Goal: Task Accomplishment & Management: Use online tool/utility

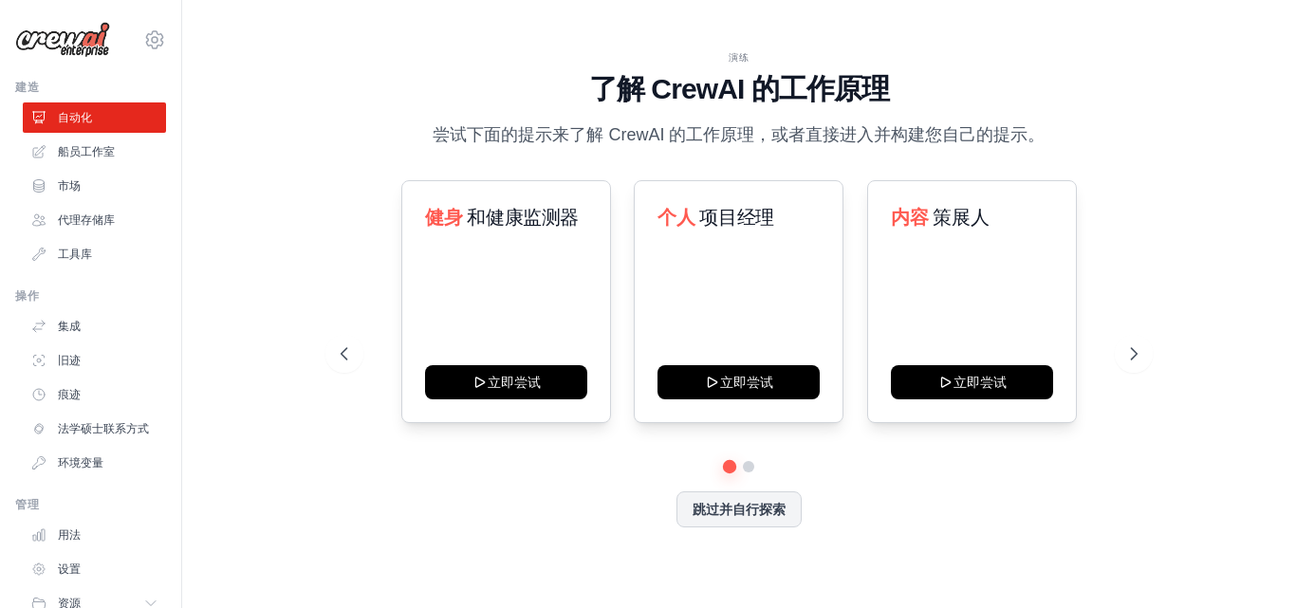
scroll to position [92, 0]
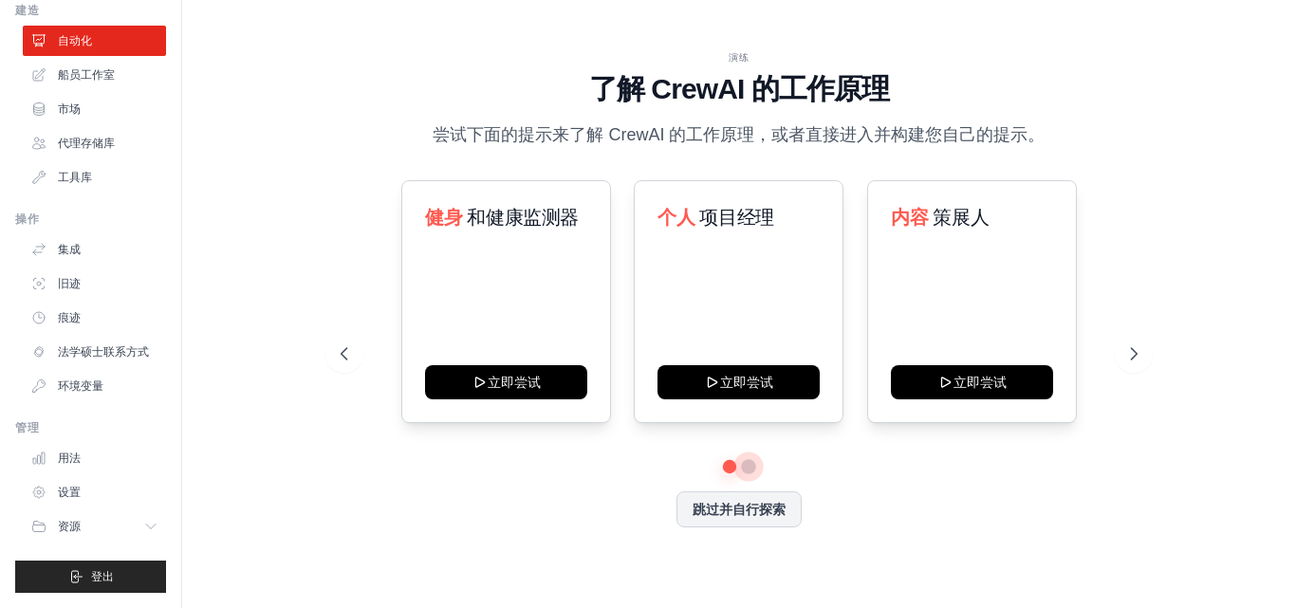
click at [748, 465] on button at bounding box center [748, 466] width 15 height 15
click at [1135, 355] on icon at bounding box center [1135, 353] width 19 height 19
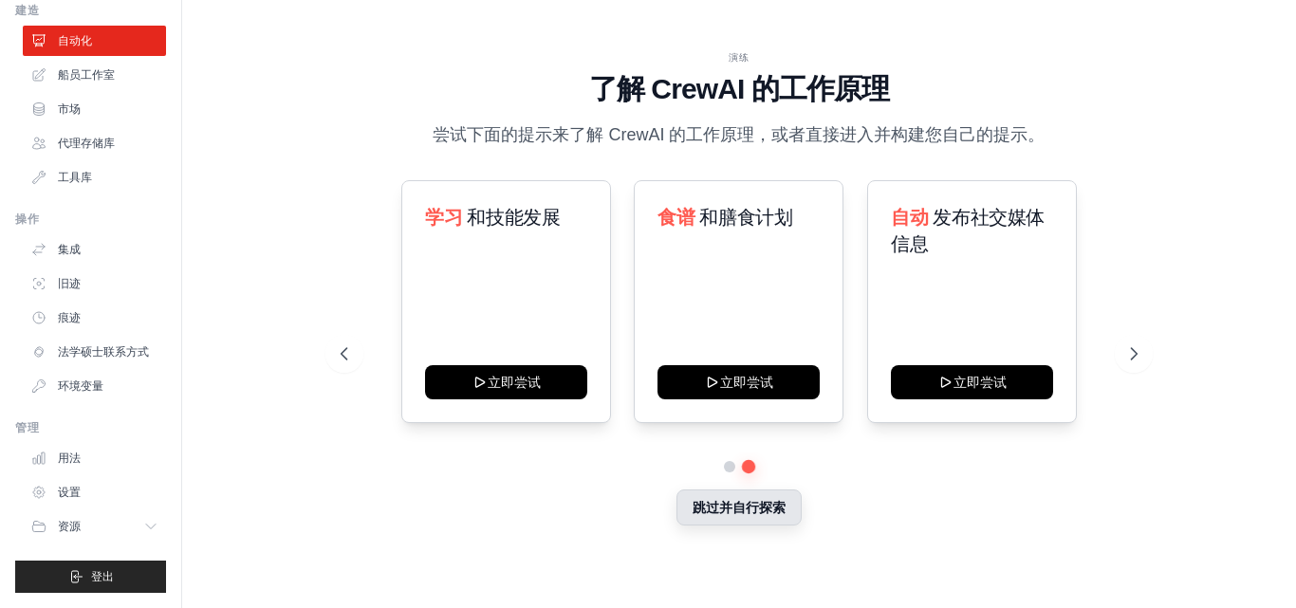
click at [712, 513] on font "跳过并自行探索" at bounding box center [738, 507] width 93 height 15
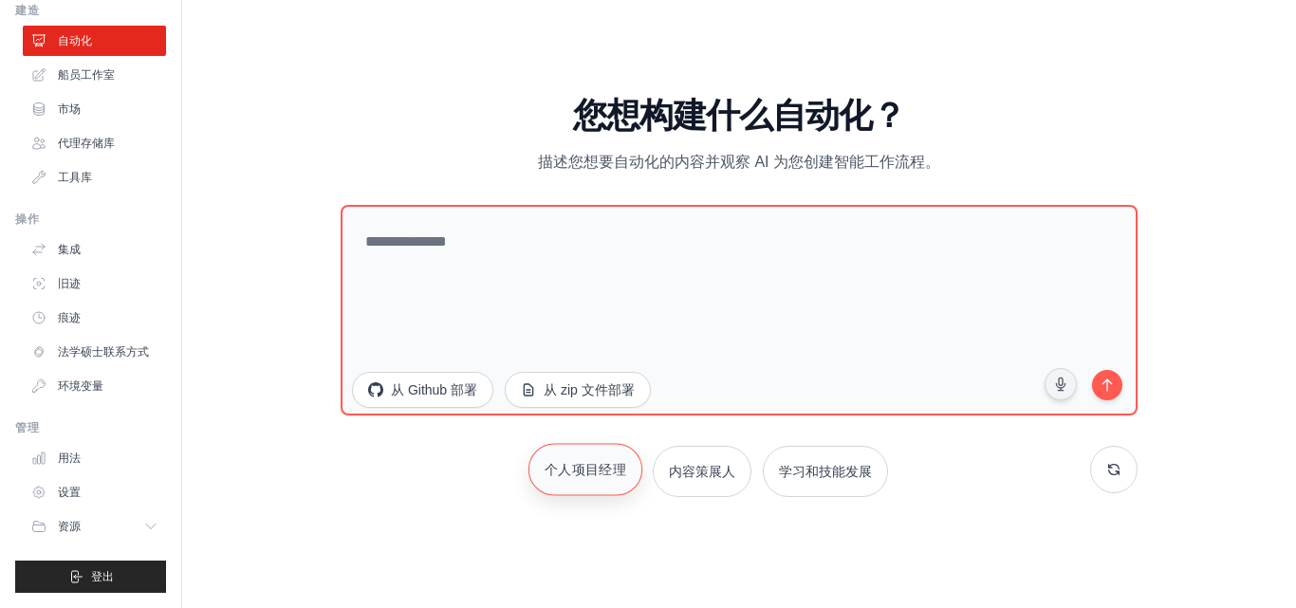
click at [587, 476] on font "个人项目经理" at bounding box center [586, 468] width 82 height 15
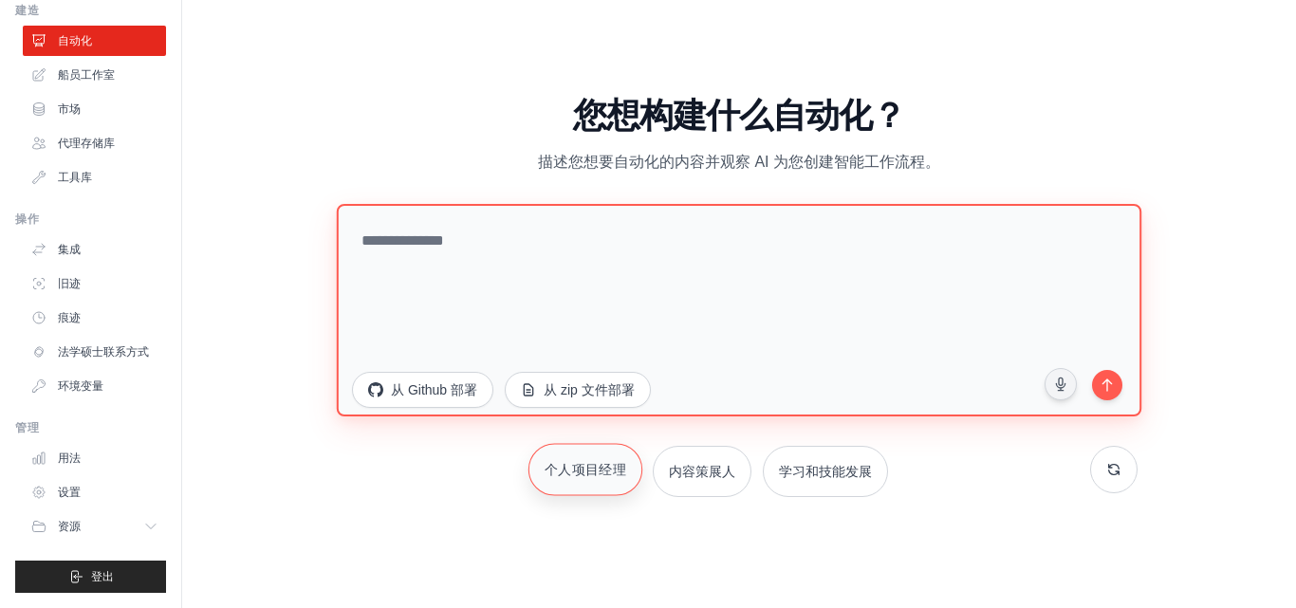
type textarea "**********"
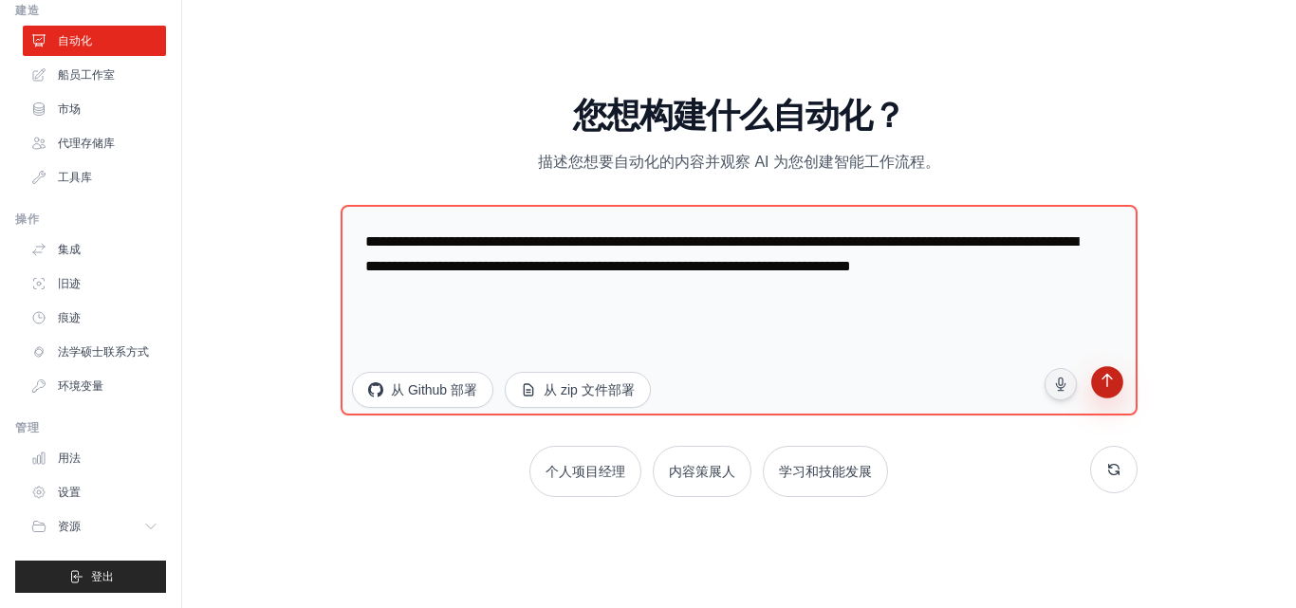
click at [1110, 384] on icon "submit" at bounding box center [1107, 382] width 18 height 18
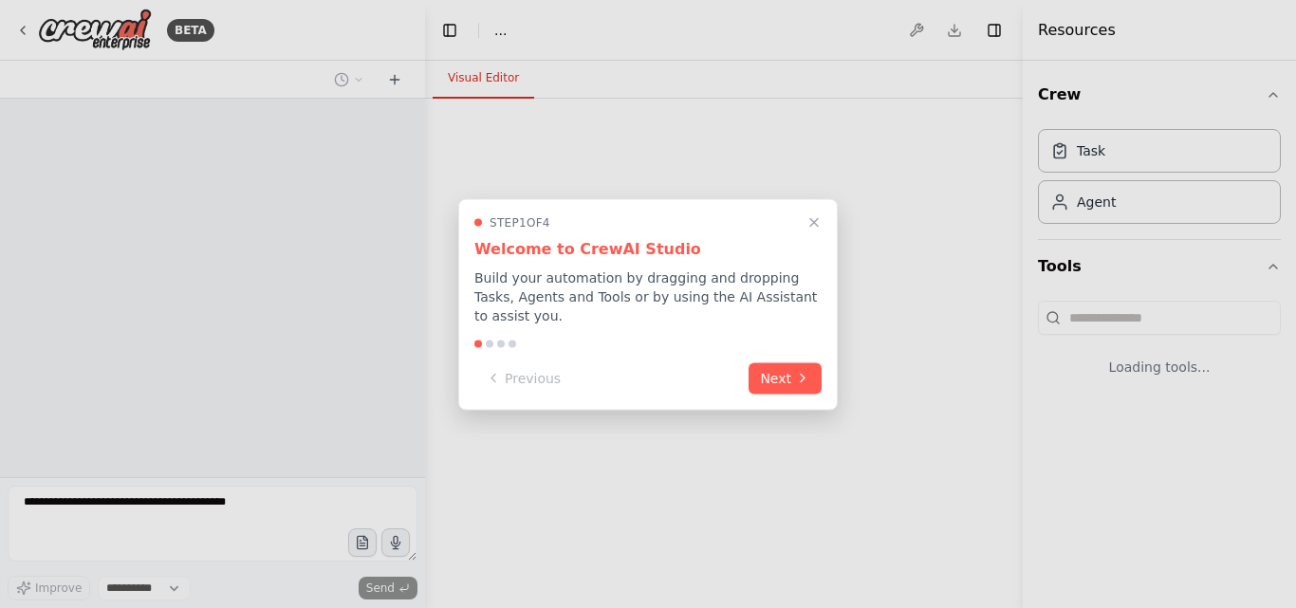
select select "****"
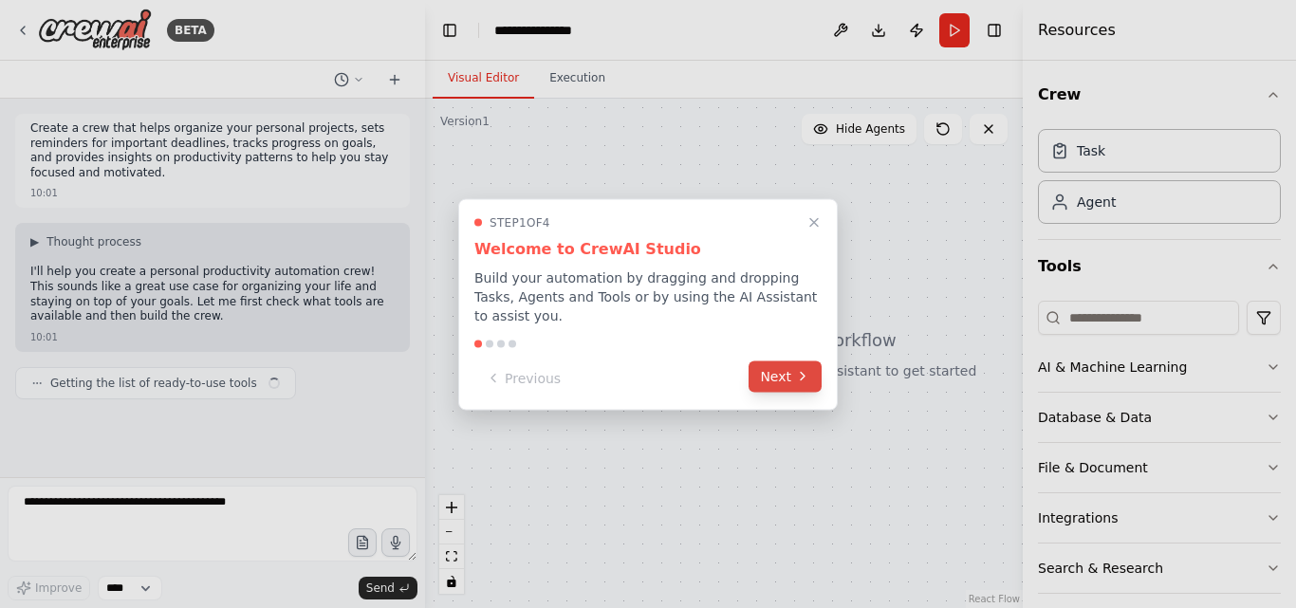
click at [791, 372] on button "Next" at bounding box center [784, 375] width 73 height 31
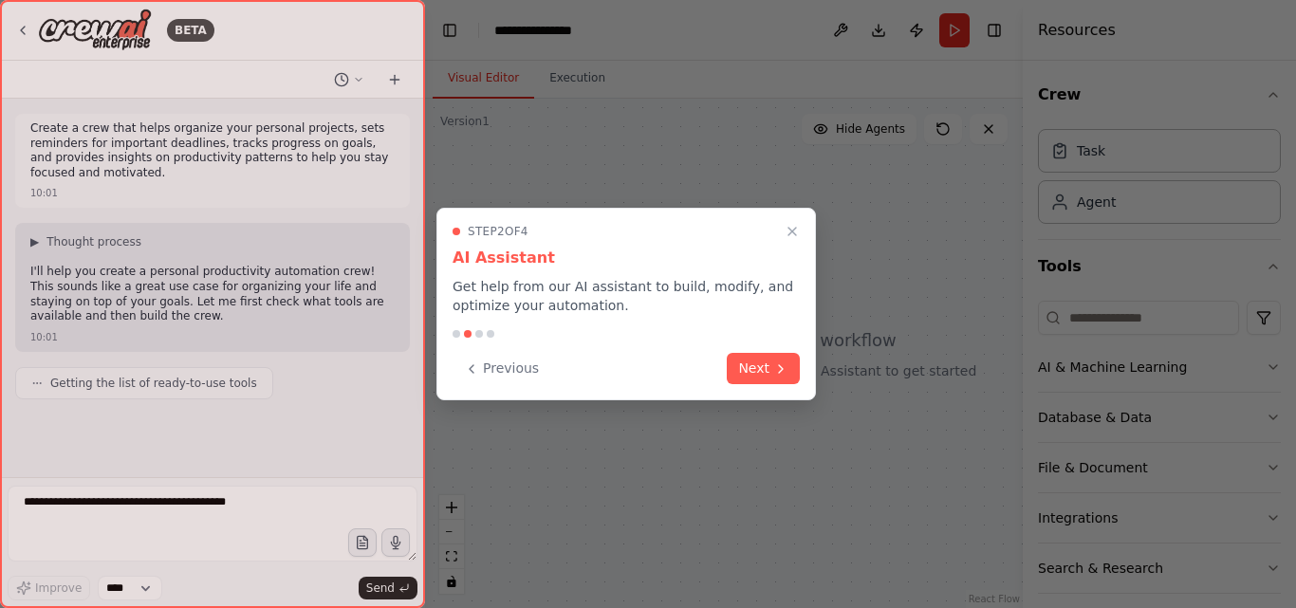
click at [791, 372] on button "Next" at bounding box center [763, 368] width 73 height 31
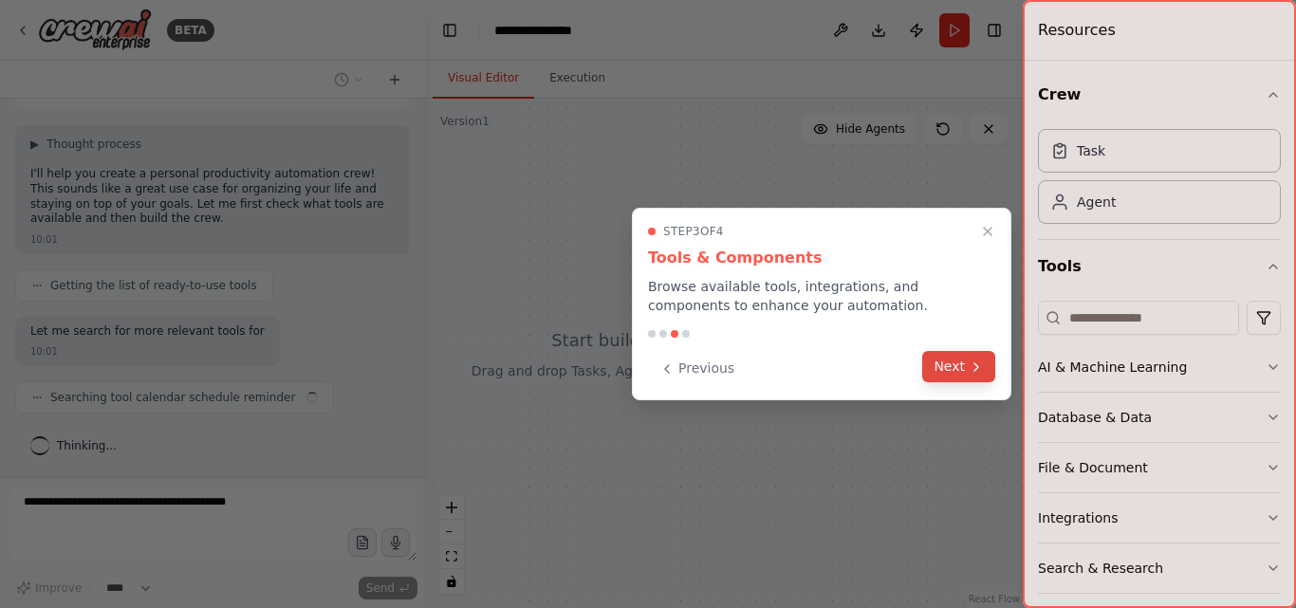
click at [962, 369] on button "Next" at bounding box center [958, 366] width 73 height 31
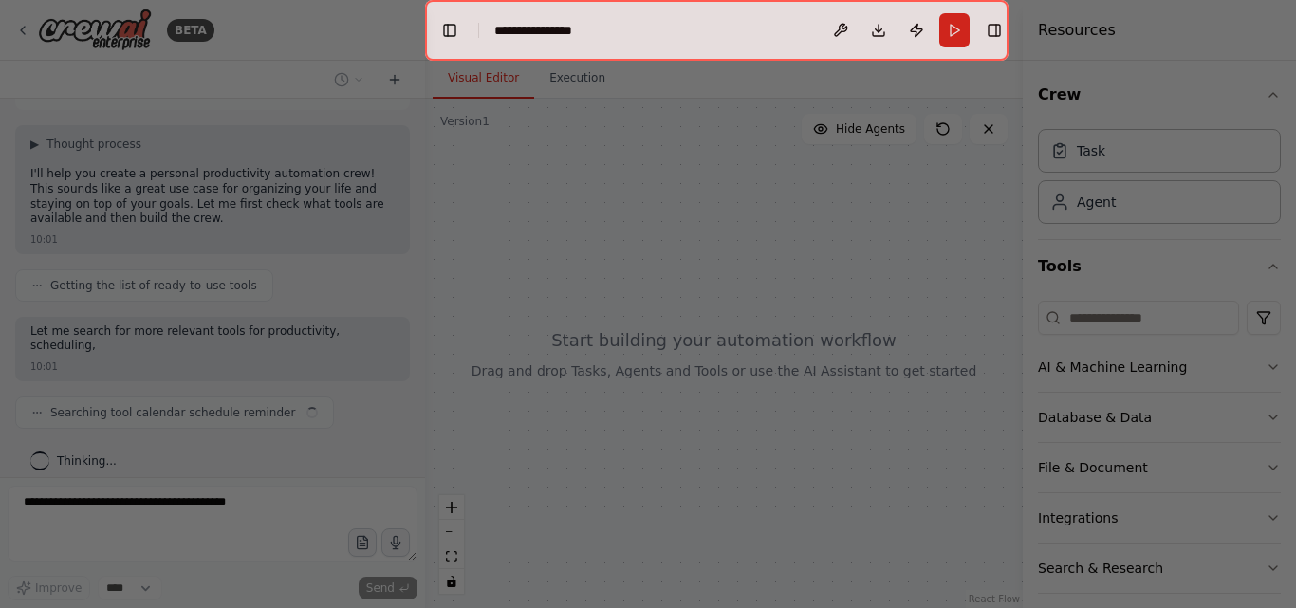
scroll to position [113, 0]
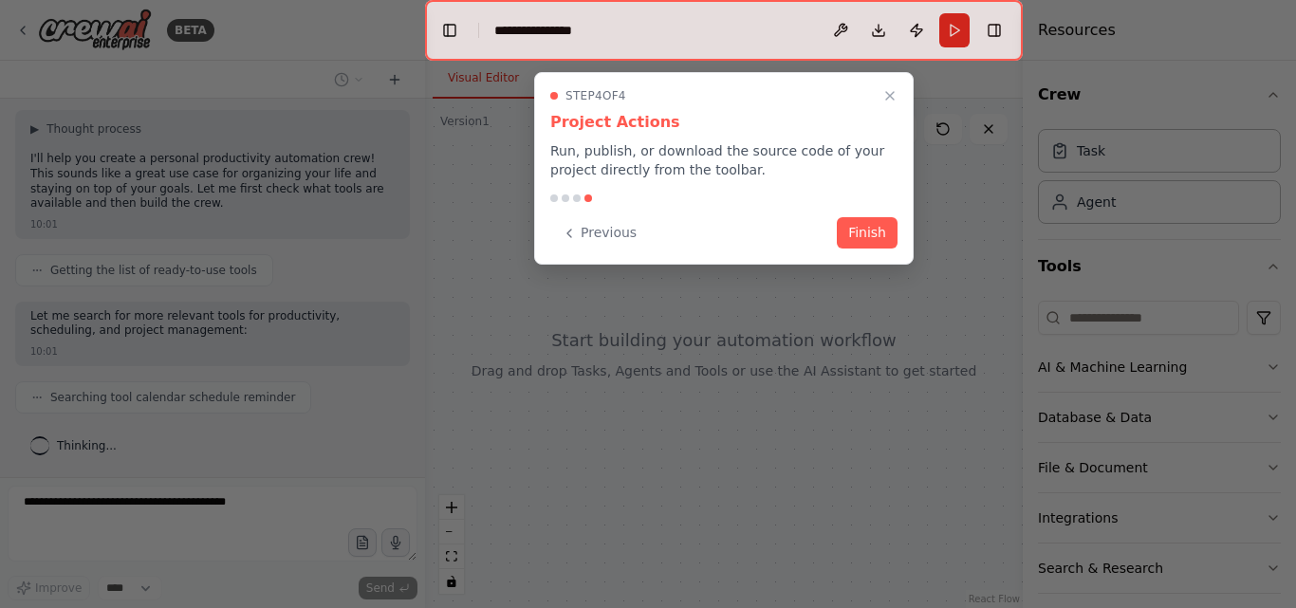
click at [962, 369] on div at bounding box center [648, 304] width 1296 height 608
click at [870, 231] on button "Finish" at bounding box center [867, 230] width 61 height 31
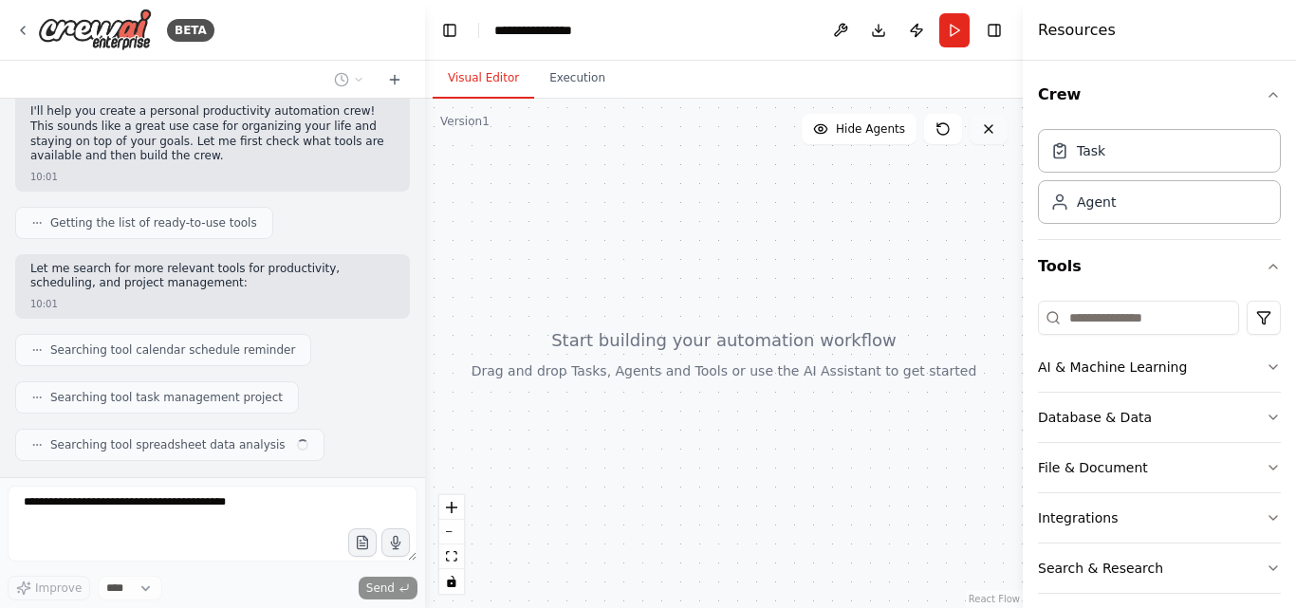
scroll to position [208, 0]
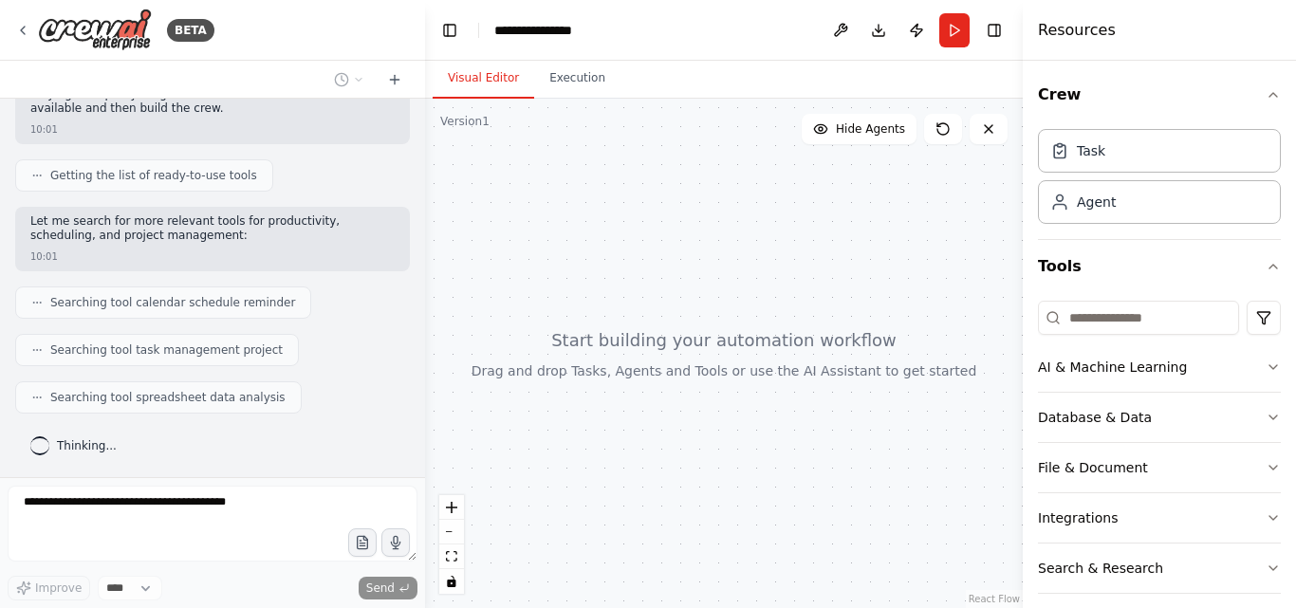
click at [690, 85] on div "Visual Editor Execution" at bounding box center [724, 80] width 598 height 38
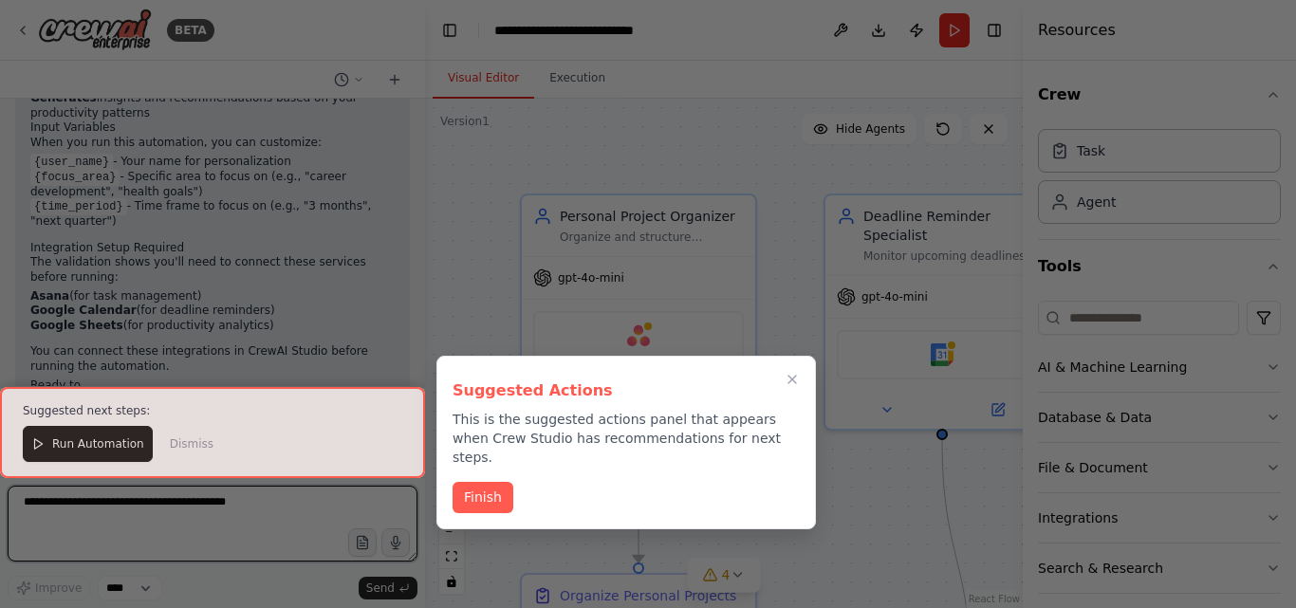
scroll to position [1635, 0]
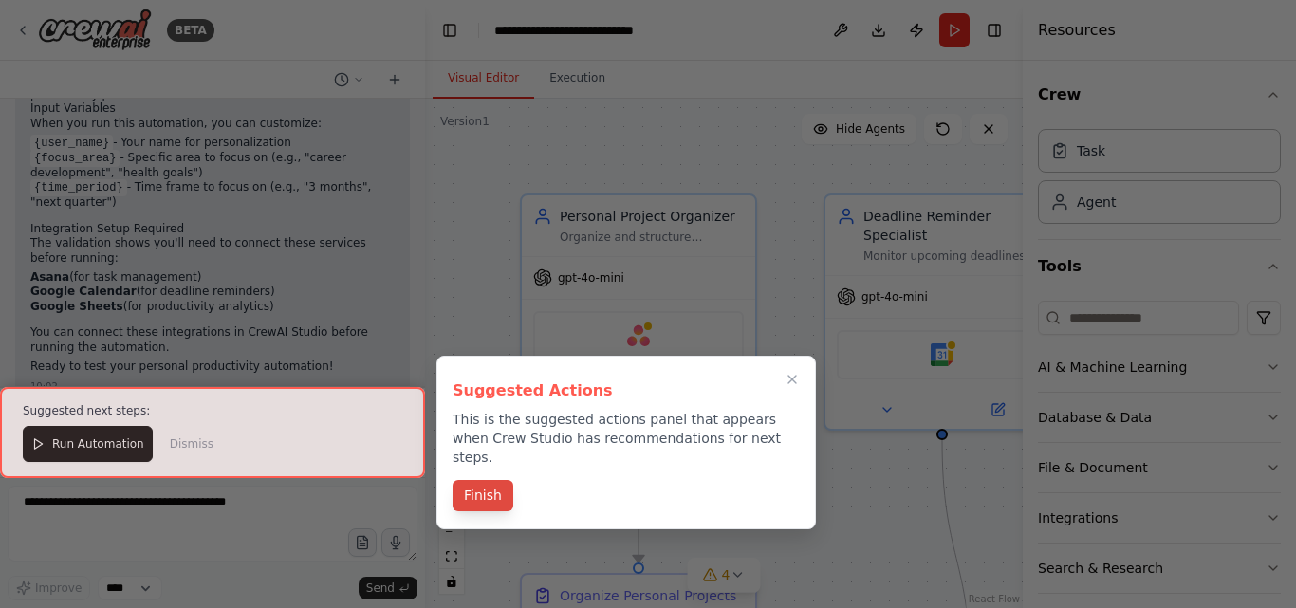
click at [483, 480] on button "Finish" at bounding box center [482, 495] width 61 height 31
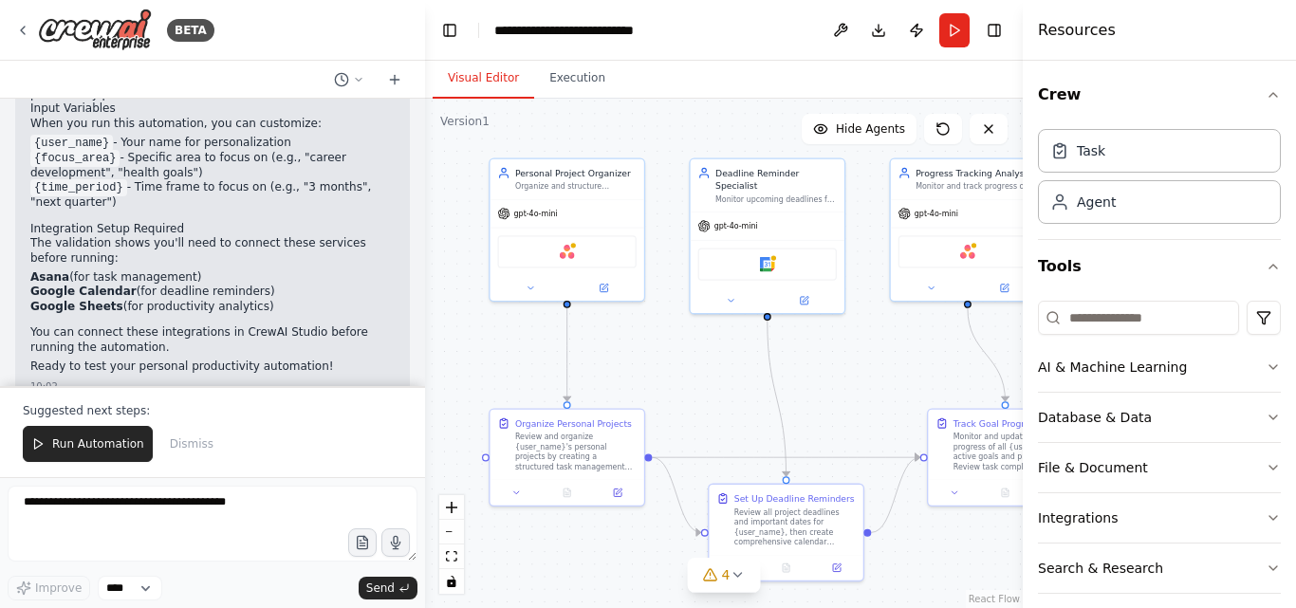
drag, startPoint x: 711, startPoint y: 489, endPoint x: 675, endPoint y: 282, distance: 210.7
click at [675, 282] on div ".deletable-edge-delete-btn { width: 20px; height: 20px; border: 0px solid #ffff…" at bounding box center [724, 353] width 598 height 509
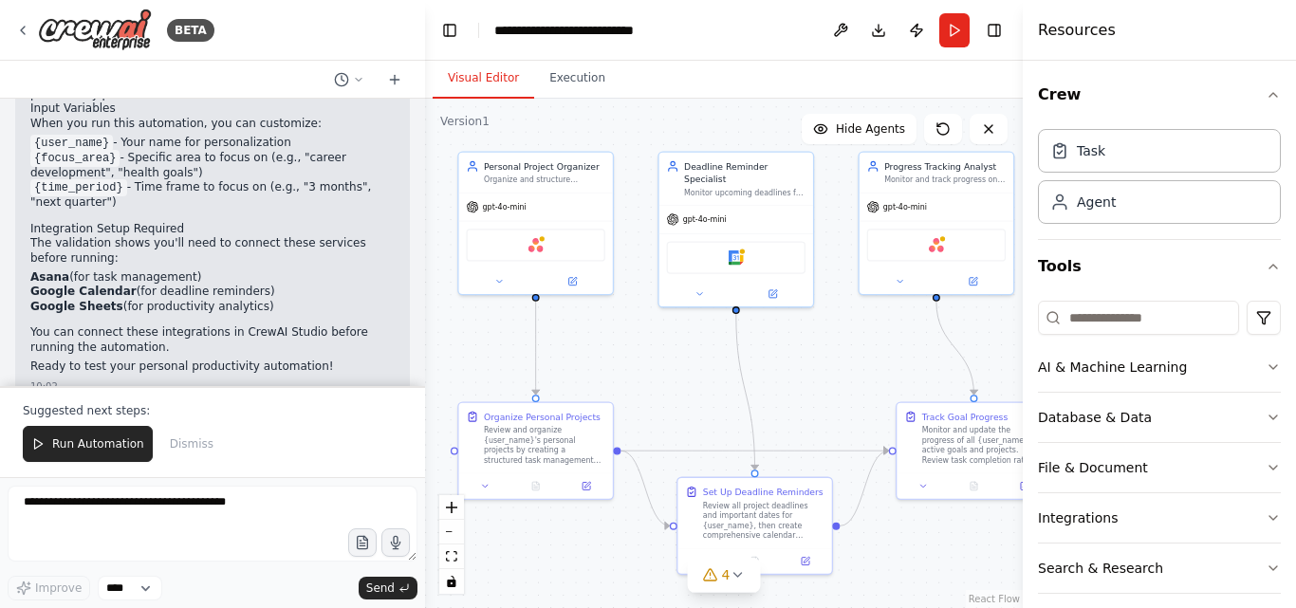
drag, startPoint x: 678, startPoint y: 293, endPoint x: 663, endPoint y: 370, distance: 78.3
click at [658, 374] on div ".deletable-edge-delete-btn { width: 20px; height: 20px; border: 0px solid #ffff…" at bounding box center [724, 353] width 598 height 509
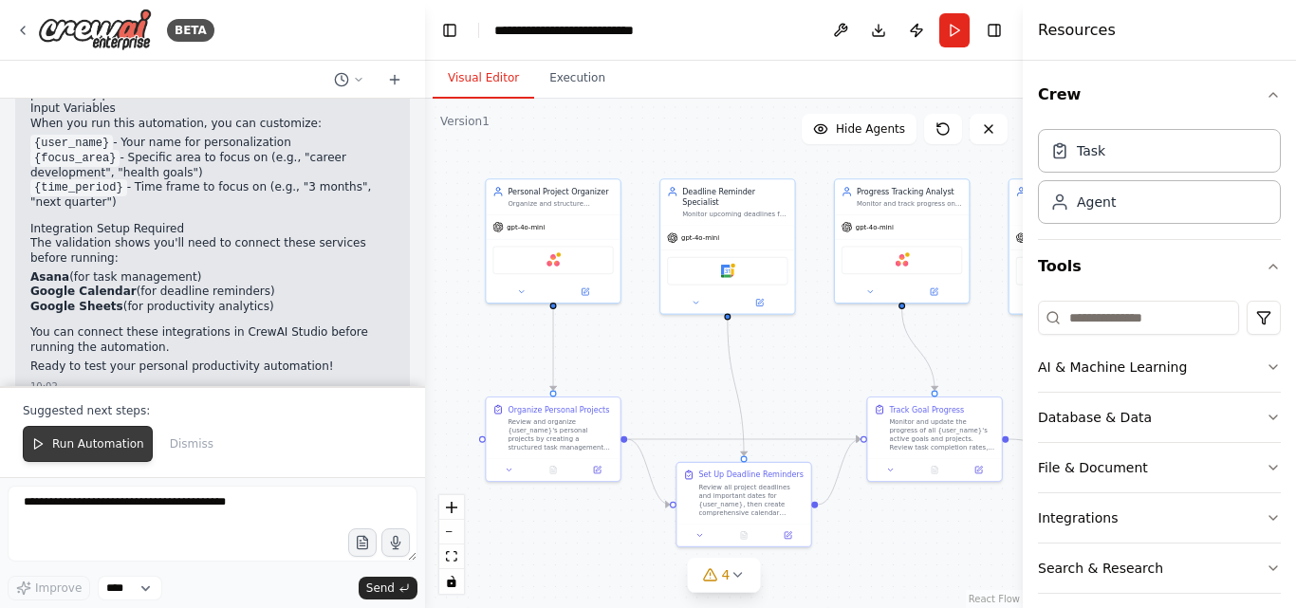
click at [115, 452] on span "Run Automation" at bounding box center [98, 443] width 92 height 15
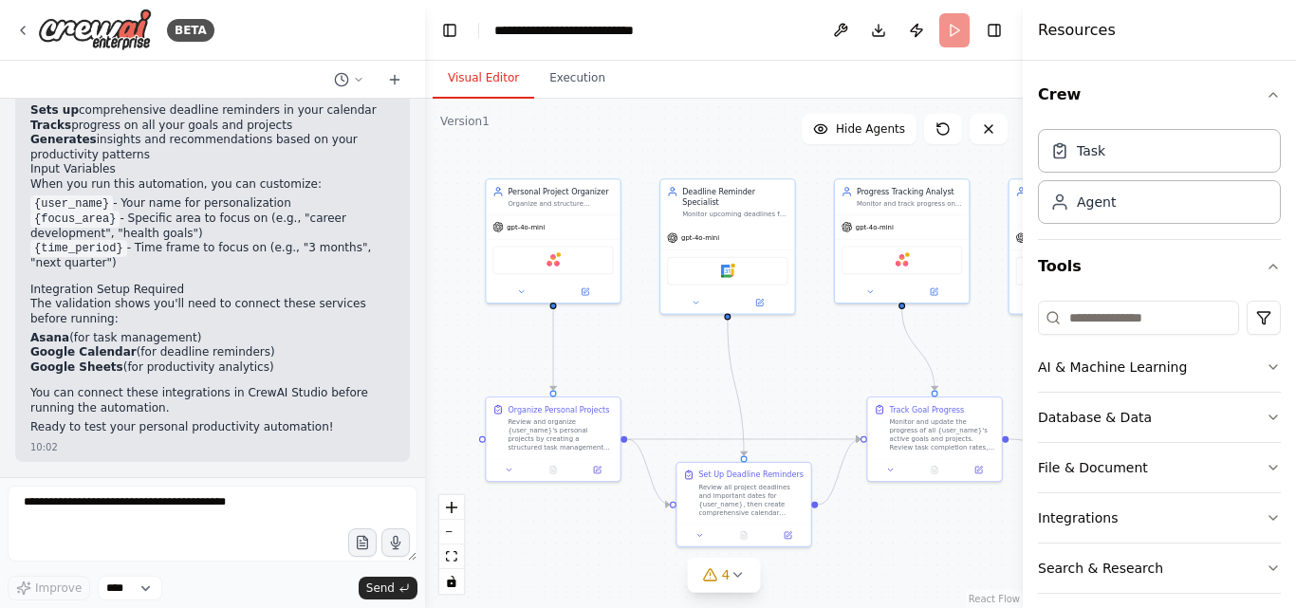
scroll to position [1544, 0]
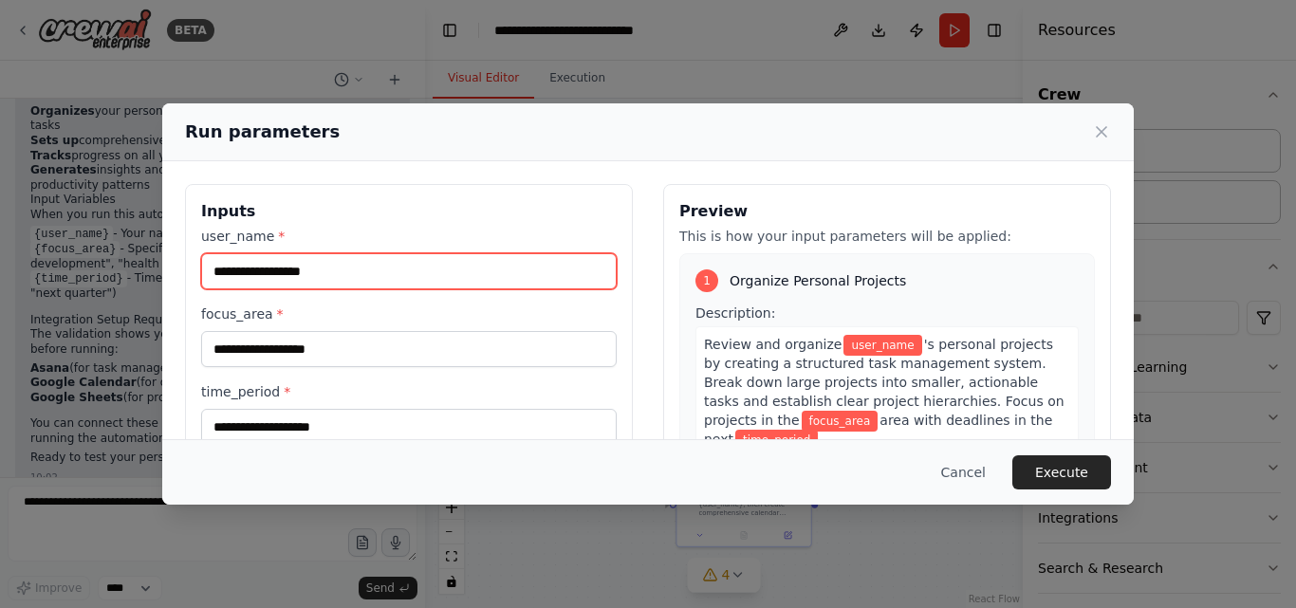
click at [391, 282] on input "user_name *" at bounding box center [408, 271] width 415 height 36
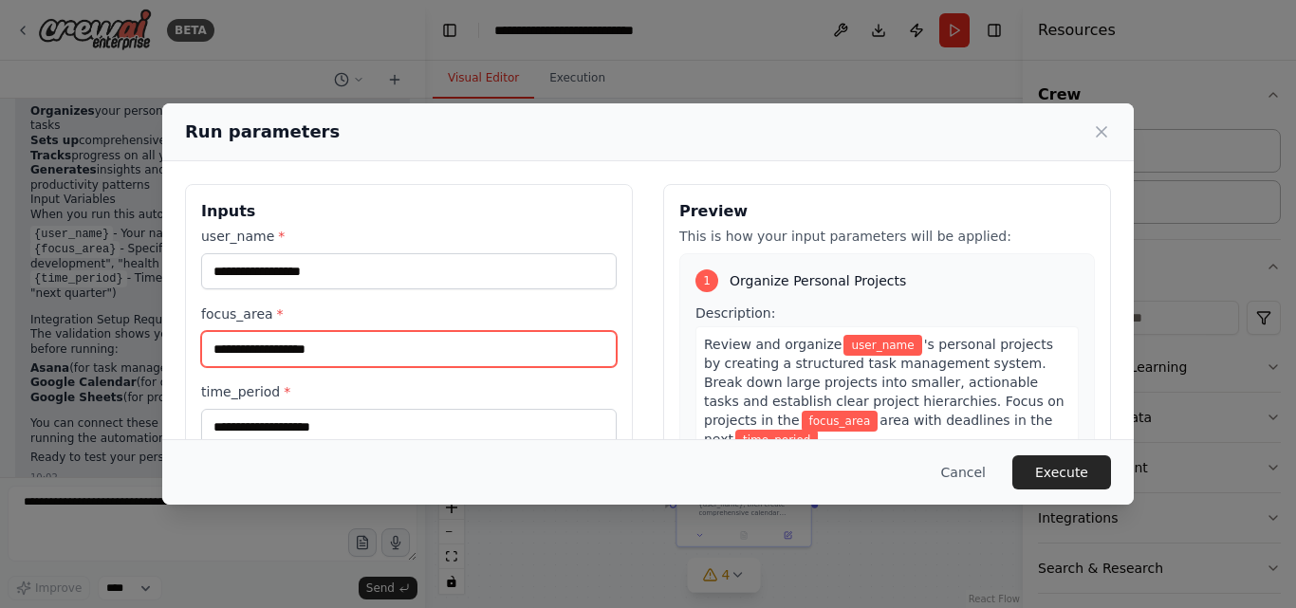
click at [397, 348] on input "focus_area *" at bounding box center [408, 349] width 415 height 36
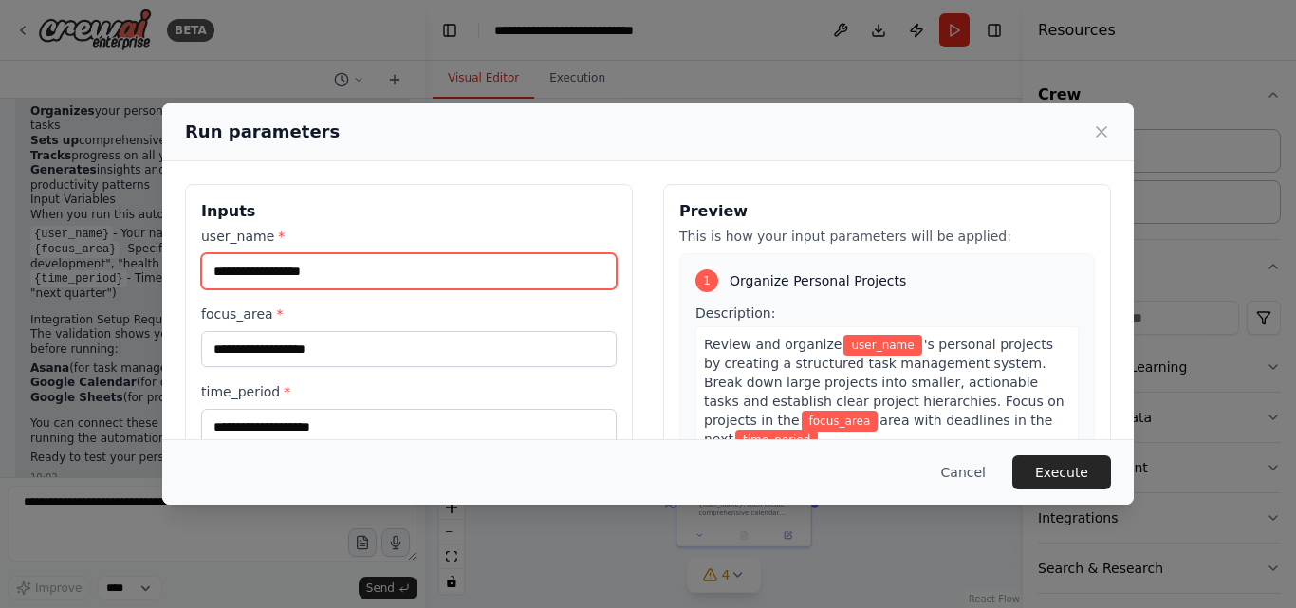
click at [469, 286] on input "user_name *" at bounding box center [408, 271] width 415 height 36
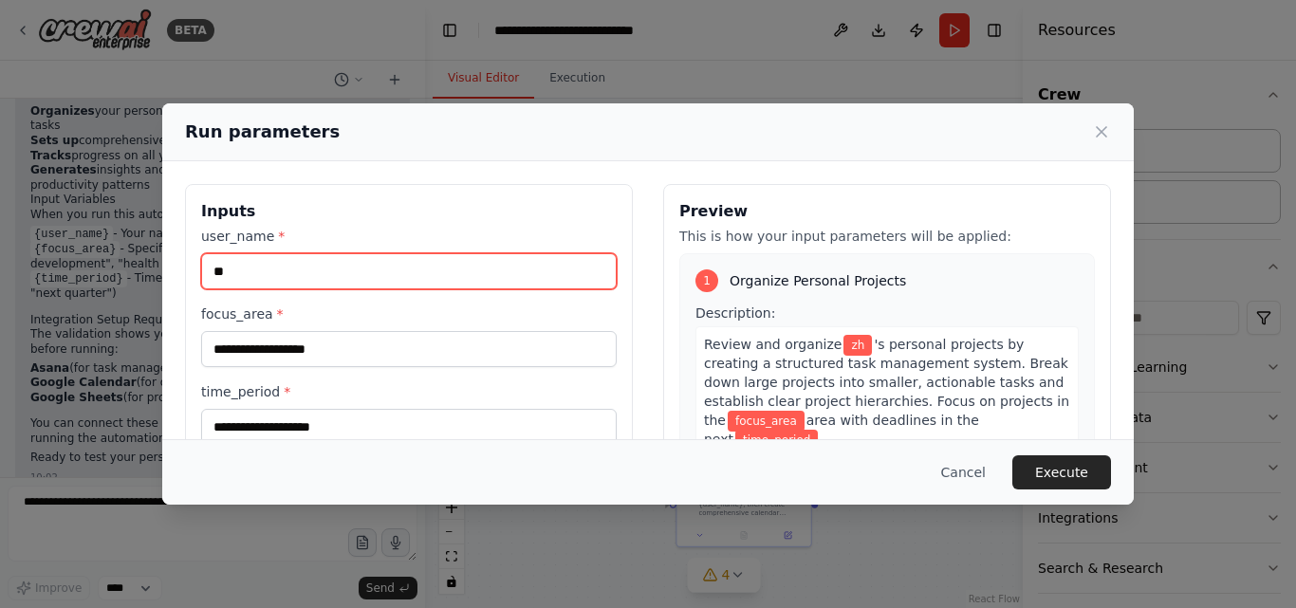
type input "*"
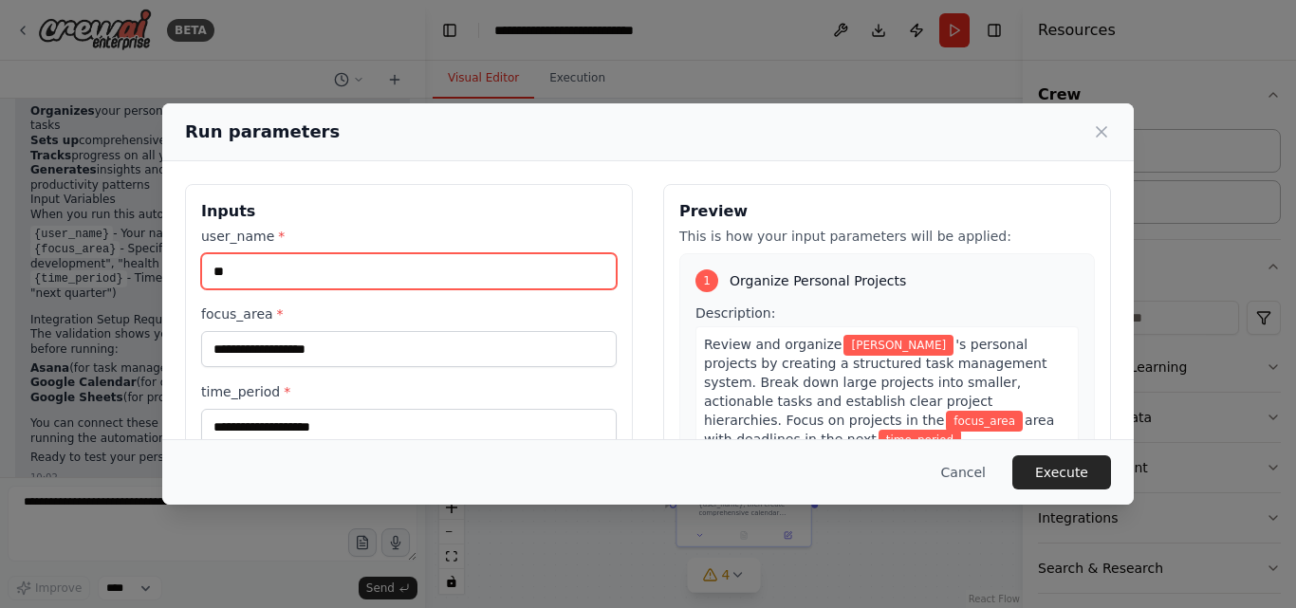
type input "**"
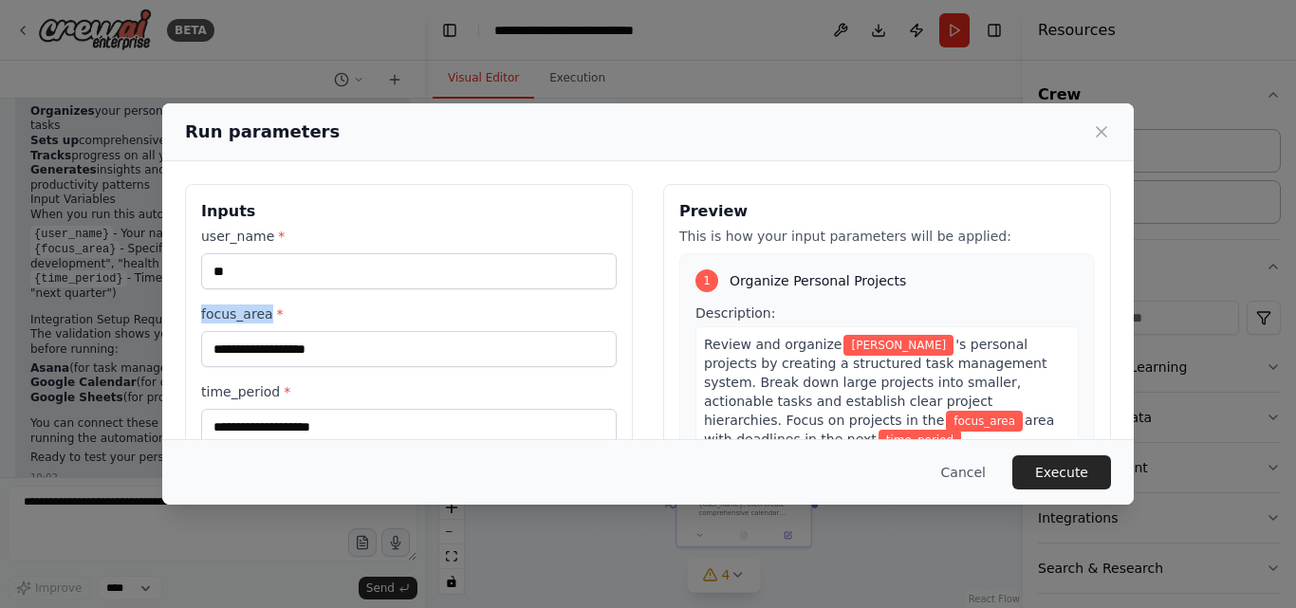
drag, startPoint x: 202, startPoint y: 308, endPoint x: 273, endPoint y: 319, distance: 71.9
click at [273, 319] on label "focus_area *" at bounding box center [408, 314] width 415 height 19
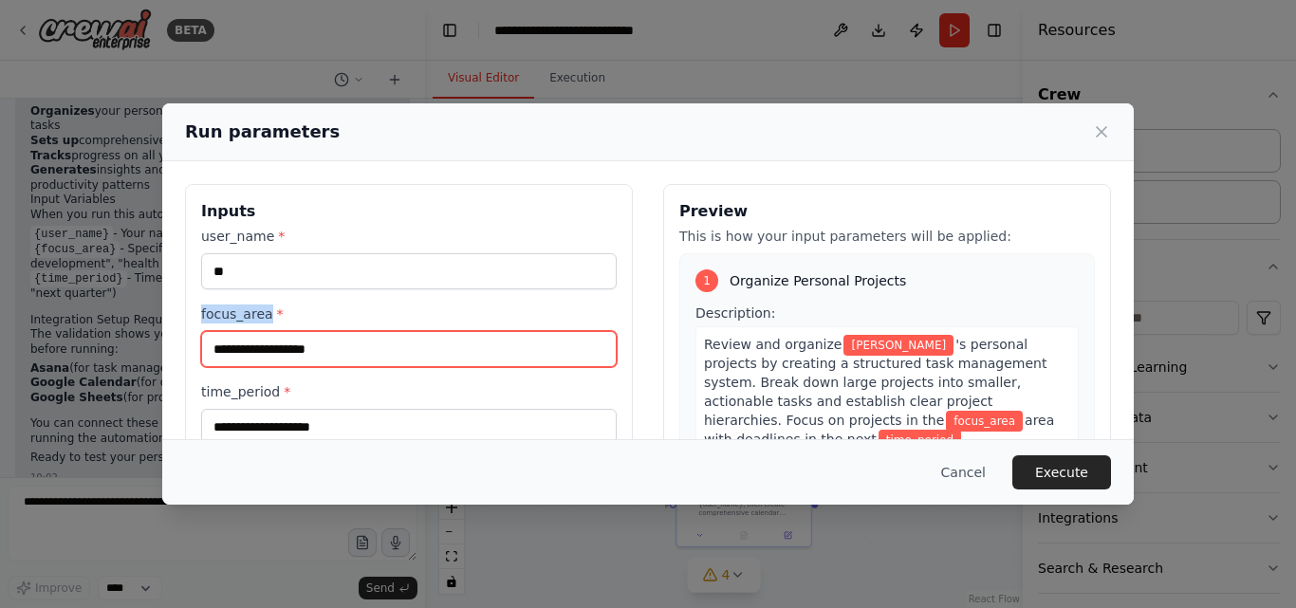
click at [315, 351] on input "focus_area *" at bounding box center [408, 349] width 415 height 36
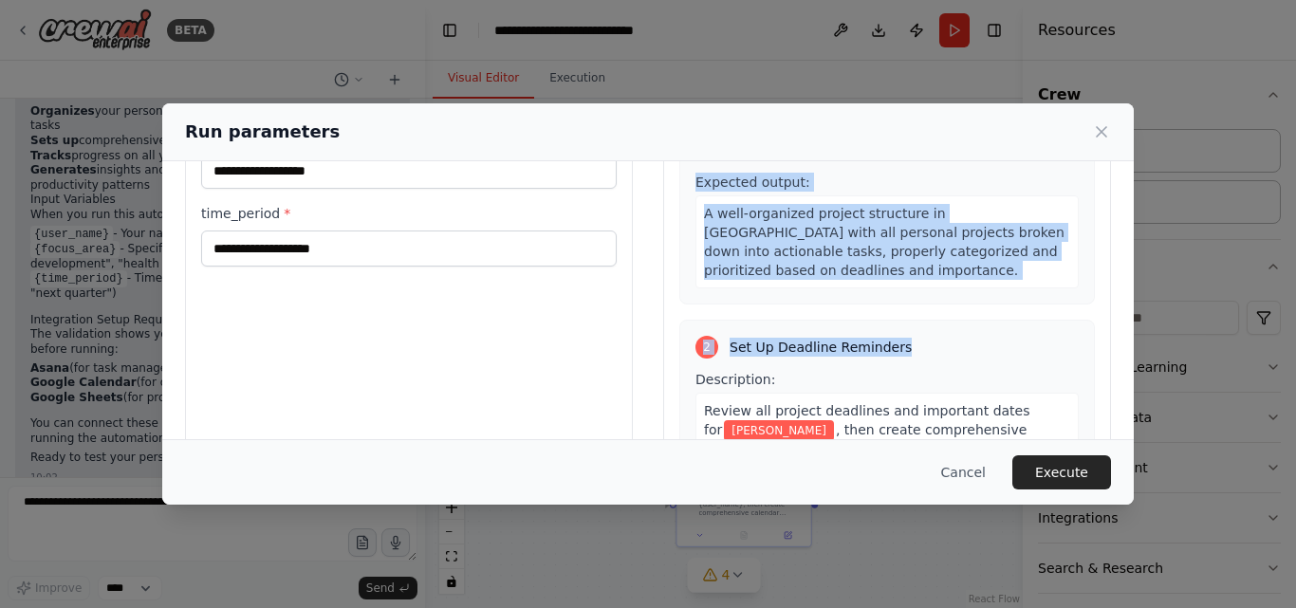
scroll to position [23, 0]
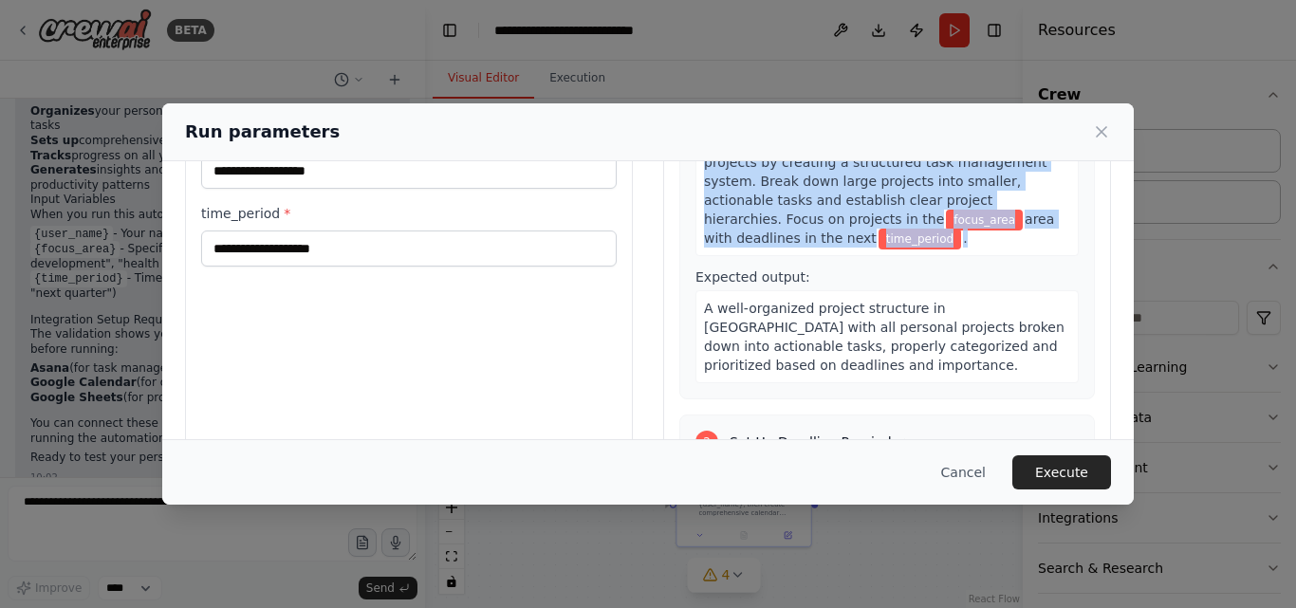
drag, startPoint x: 698, startPoint y: 338, endPoint x: 928, endPoint y: 240, distance: 249.5
click at [928, 240] on div "Review and organize 张三 's personal projects by creating a structured task manag…" at bounding box center [886, 190] width 383 height 131
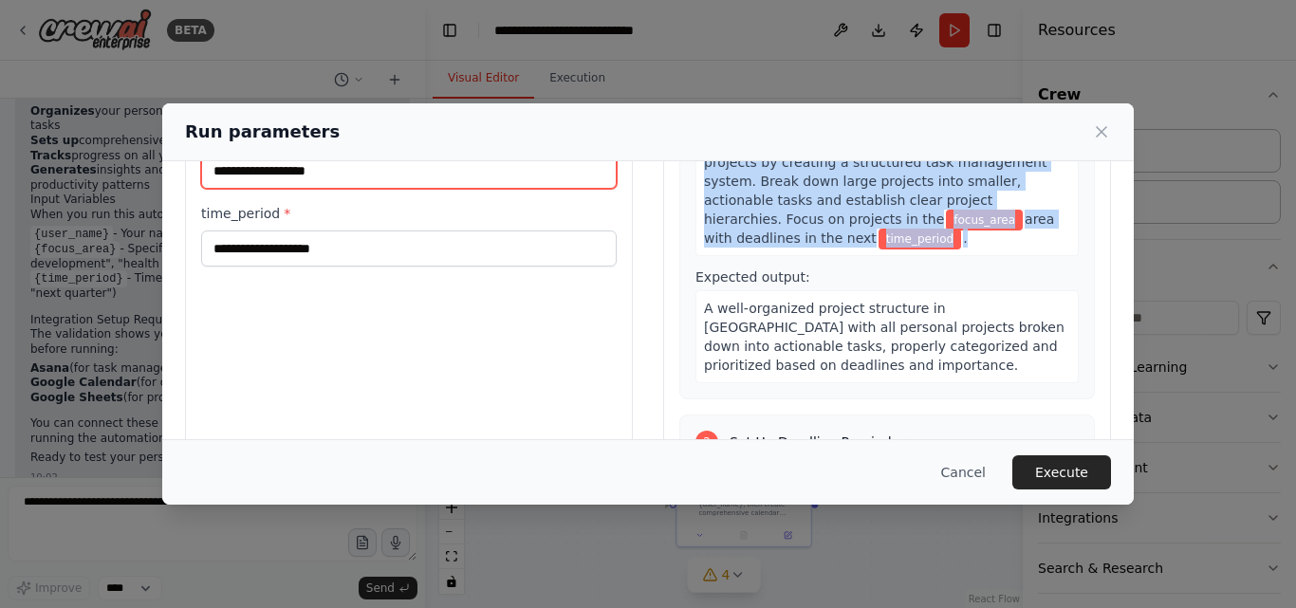
click at [308, 181] on input "focus_area *" at bounding box center [408, 171] width 415 height 36
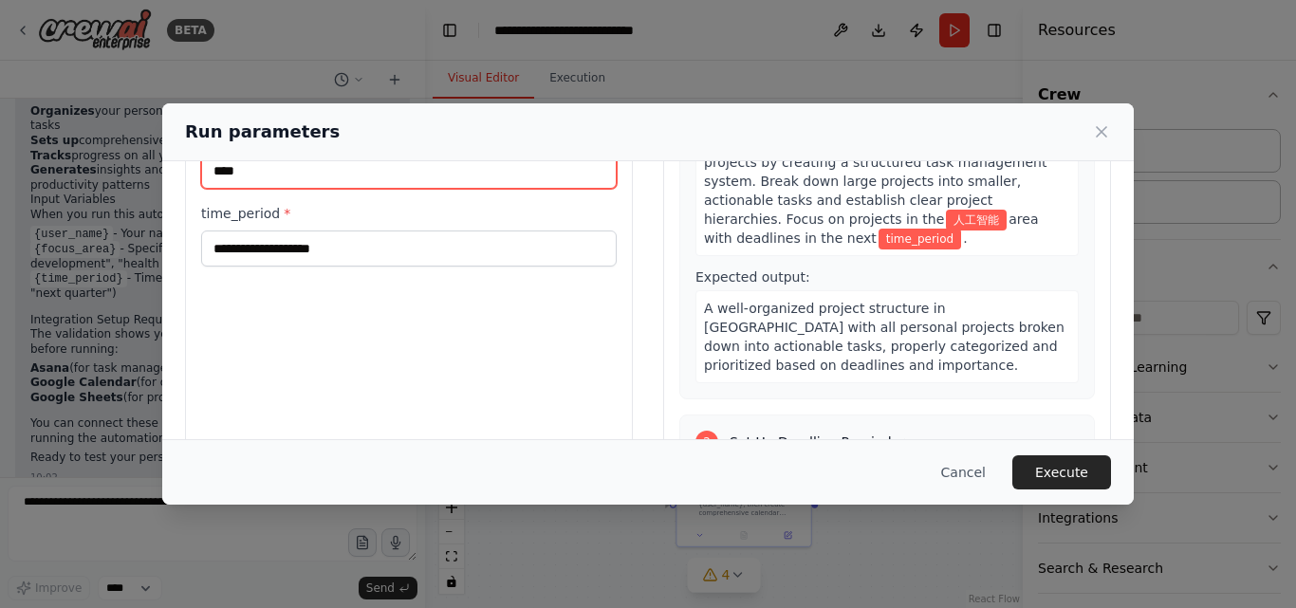
type input "****"
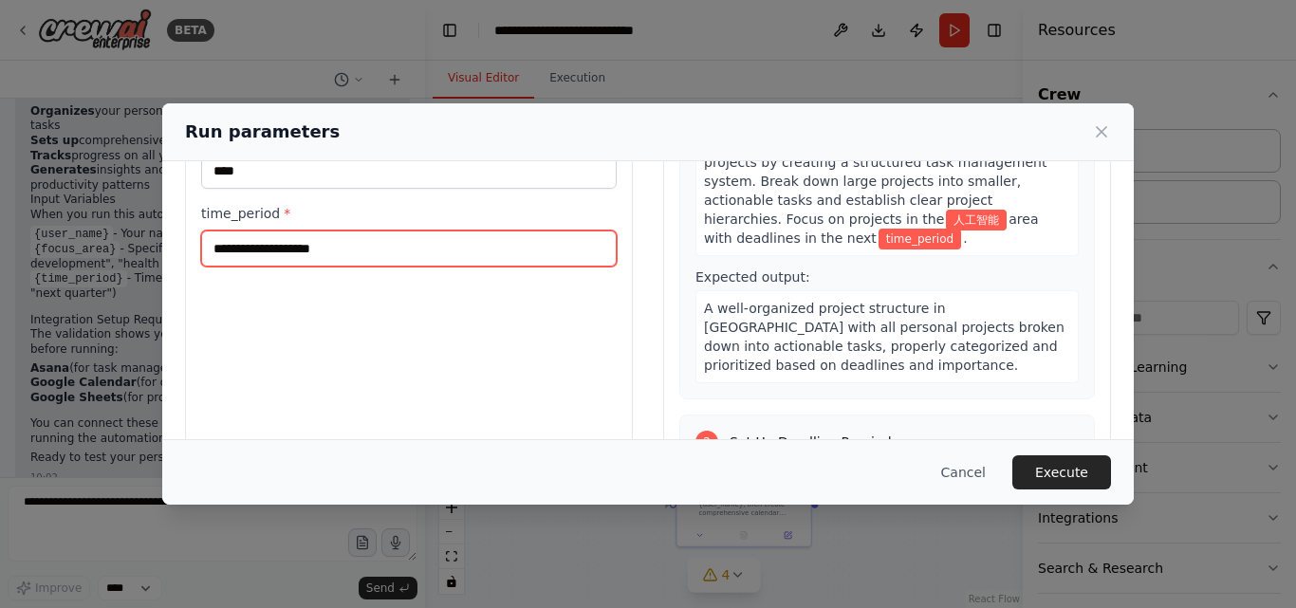
click at [345, 249] on input "time_period *" at bounding box center [408, 249] width 415 height 36
drag, startPoint x: 345, startPoint y: 249, endPoint x: 186, endPoint y: 249, distance: 159.4
click at [186, 249] on div "Inputs user_name * ** focus_area * **** time_period *" at bounding box center [409, 231] width 448 height 450
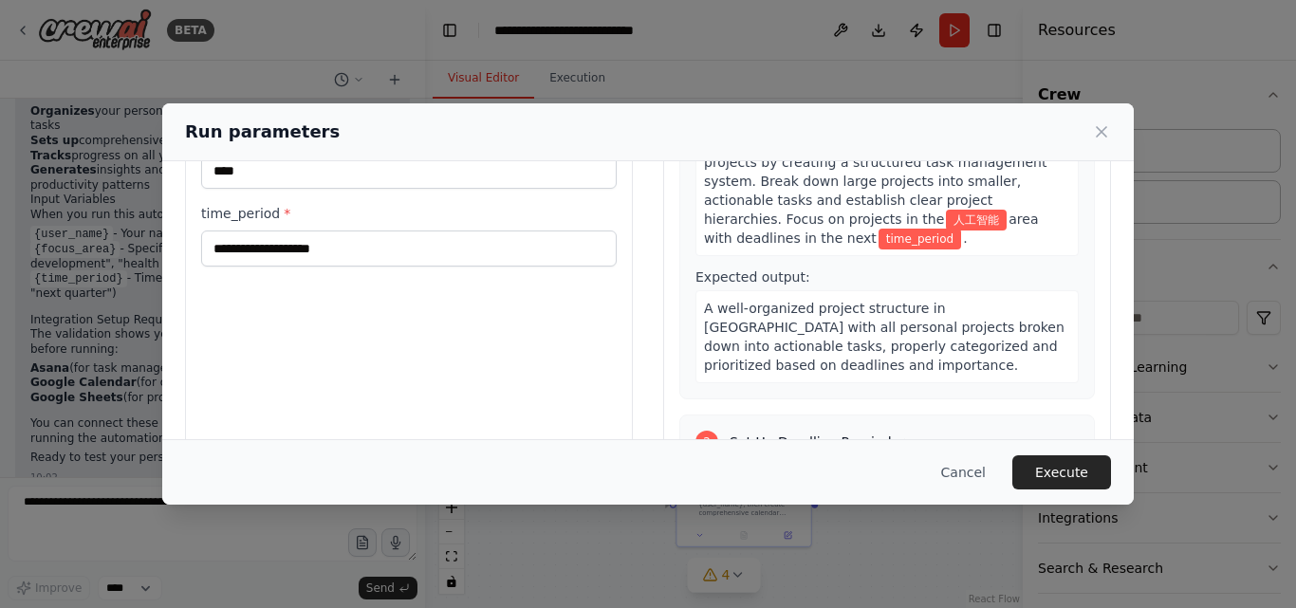
click at [279, 205] on label "time_period *" at bounding box center [408, 213] width 415 height 19
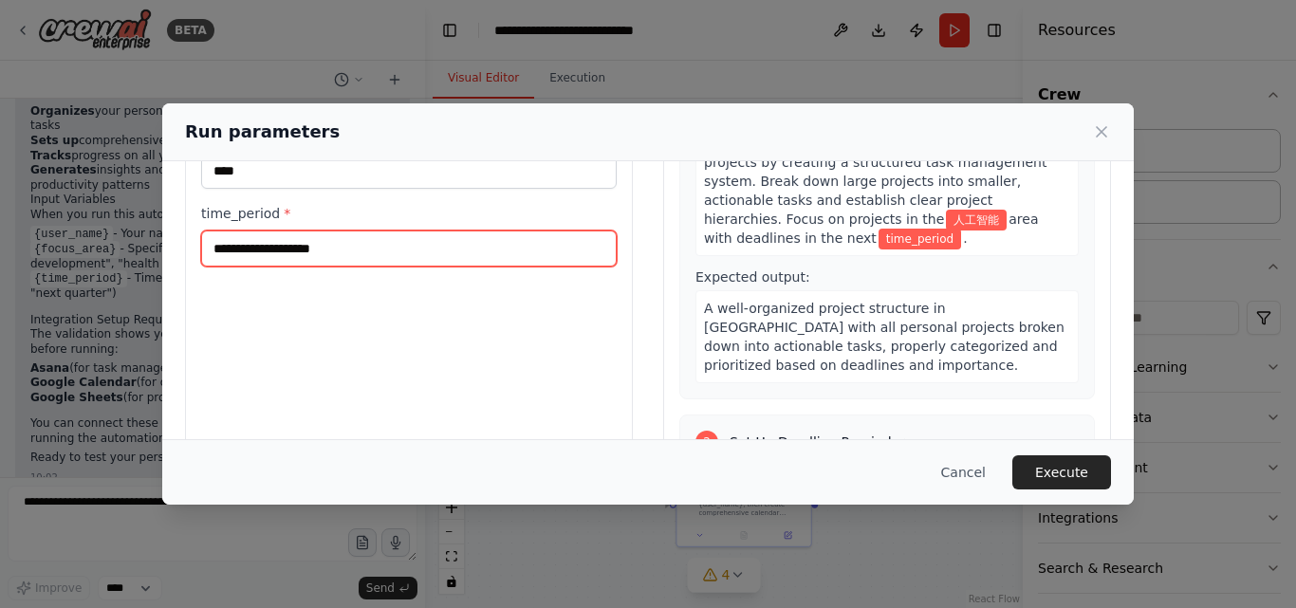
click at [279, 231] on input "time_period *" at bounding box center [408, 249] width 415 height 36
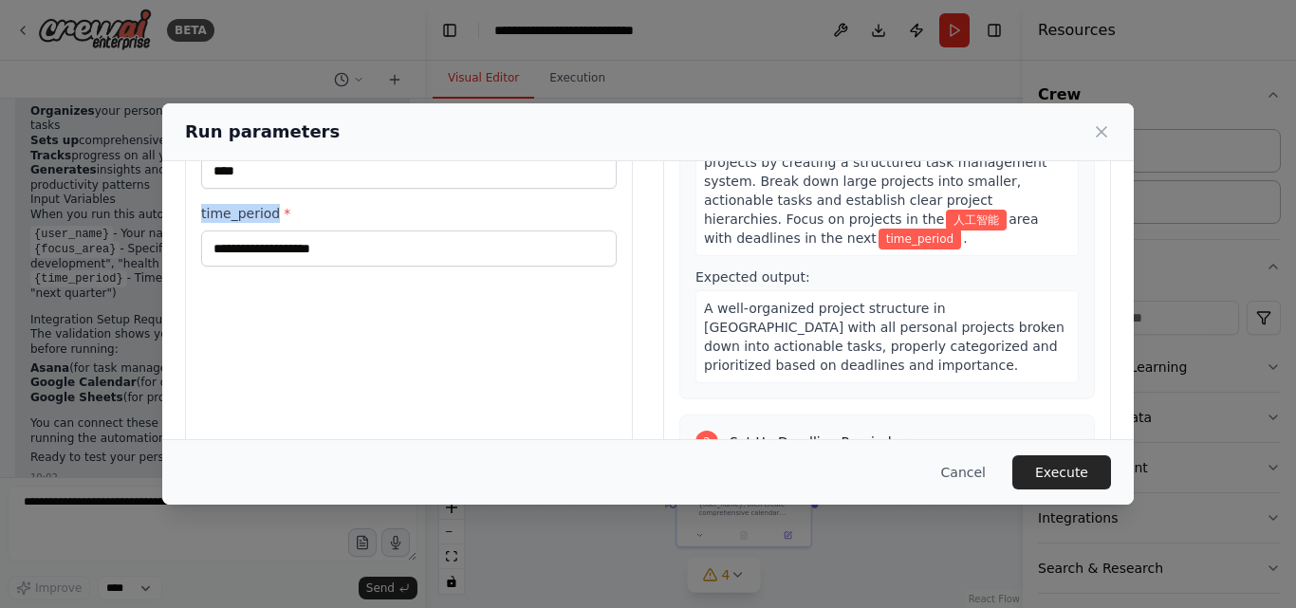
drag, startPoint x: 276, startPoint y: 212, endPoint x: 198, endPoint y: 211, distance: 77.8
click at [198, 211] on div "Inputs user_name * ** focus_area * **** time_period *" at bounding box center [409, 231] width 448 height 450
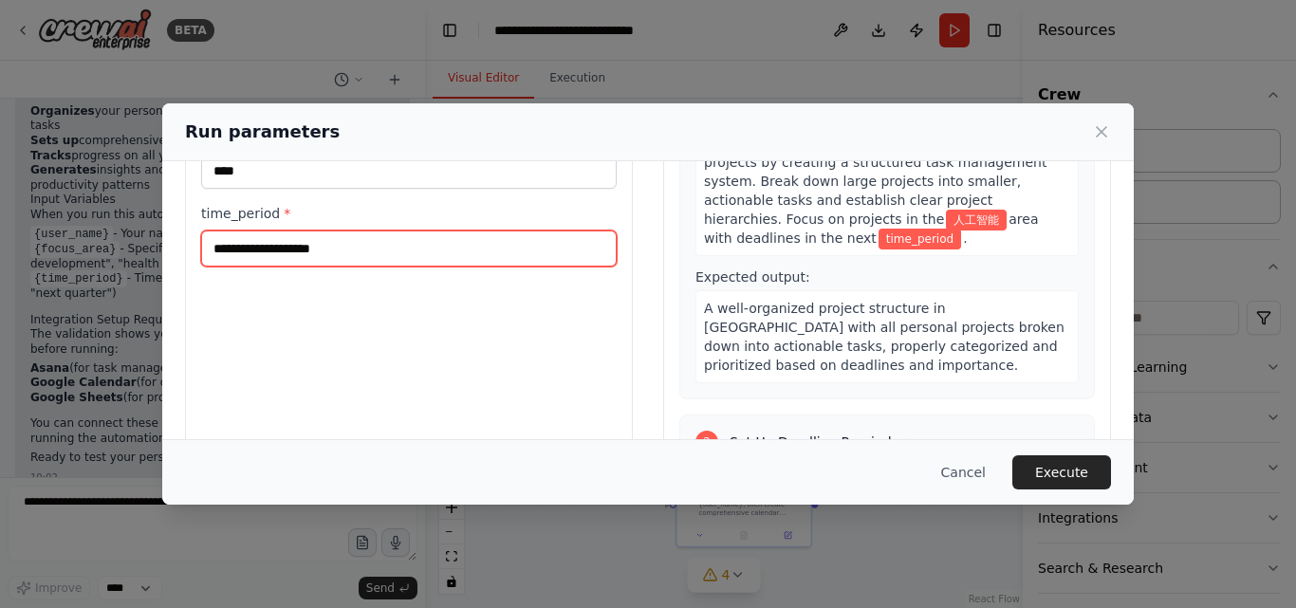
click at [299, 246] on input "time_period *" at bounding box center [408, 249] width 415 height 36
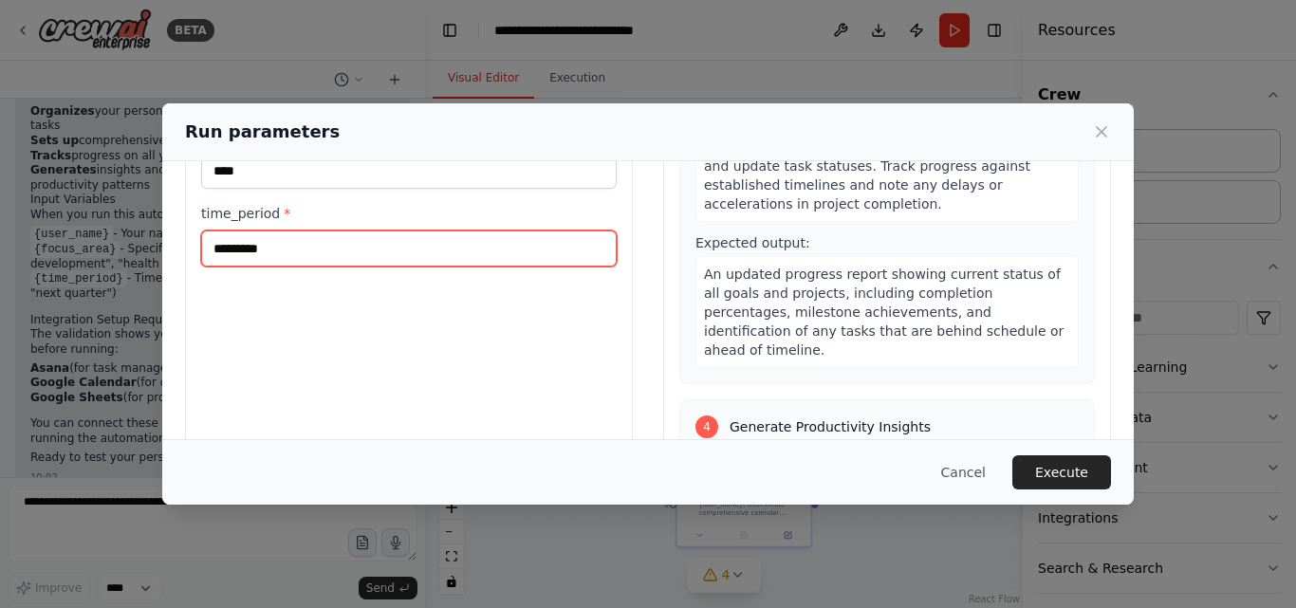
scroll to position [1127, 0]
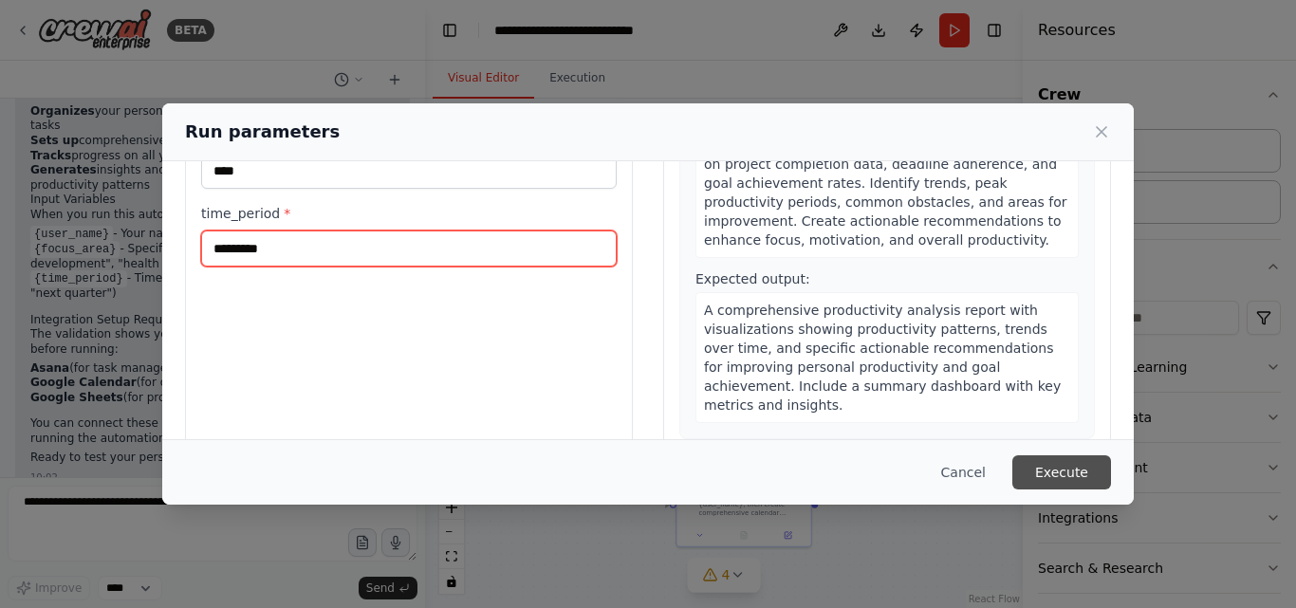
type input "*********"
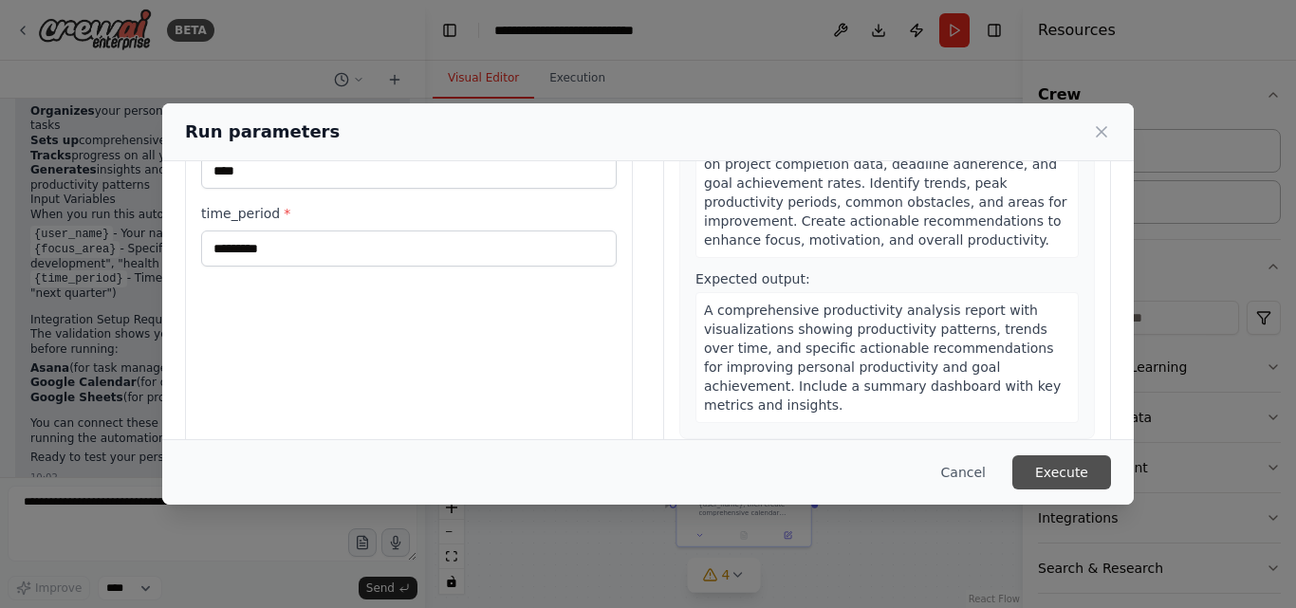
click at [1056, 474] on button "Execute" at bounding box center [1061, 472] width 99 height 34
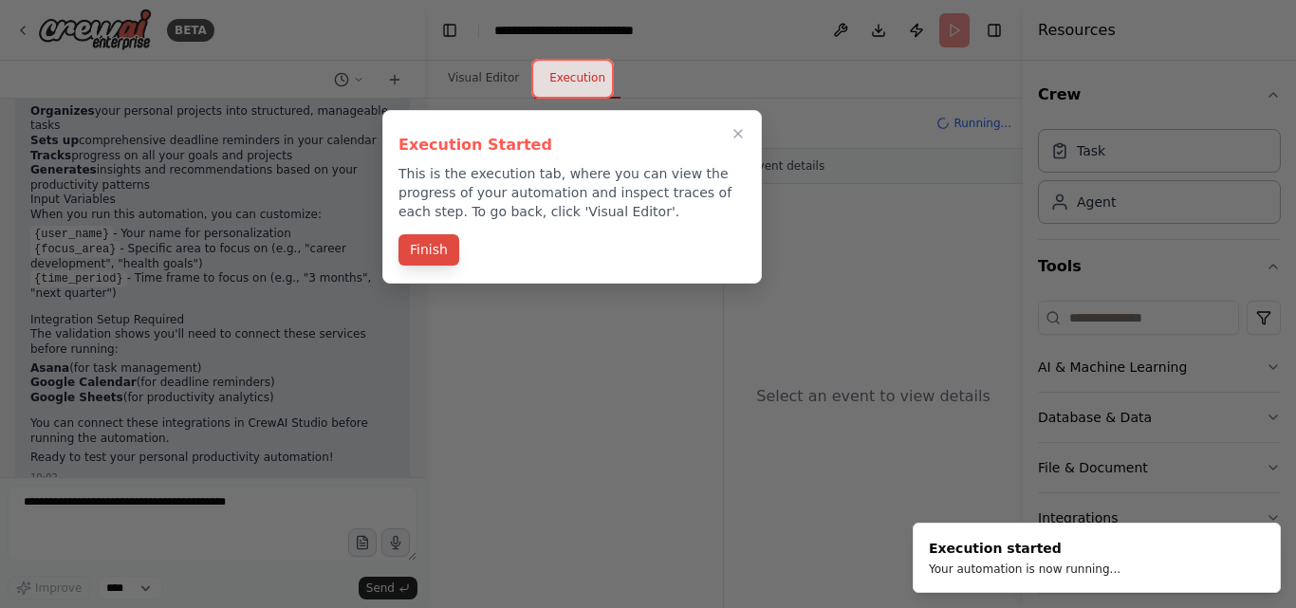
click at [437, 249] on button "Finish" at bounding box center [428, 249] width 61 height 31
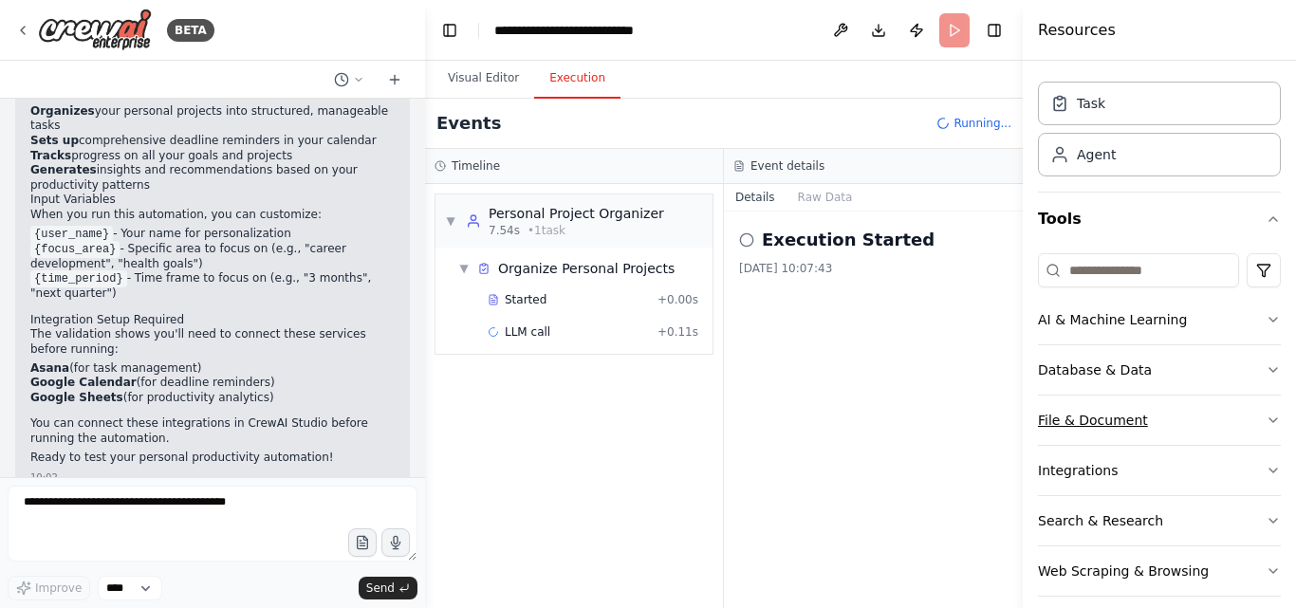
scroll to position [66, 0]
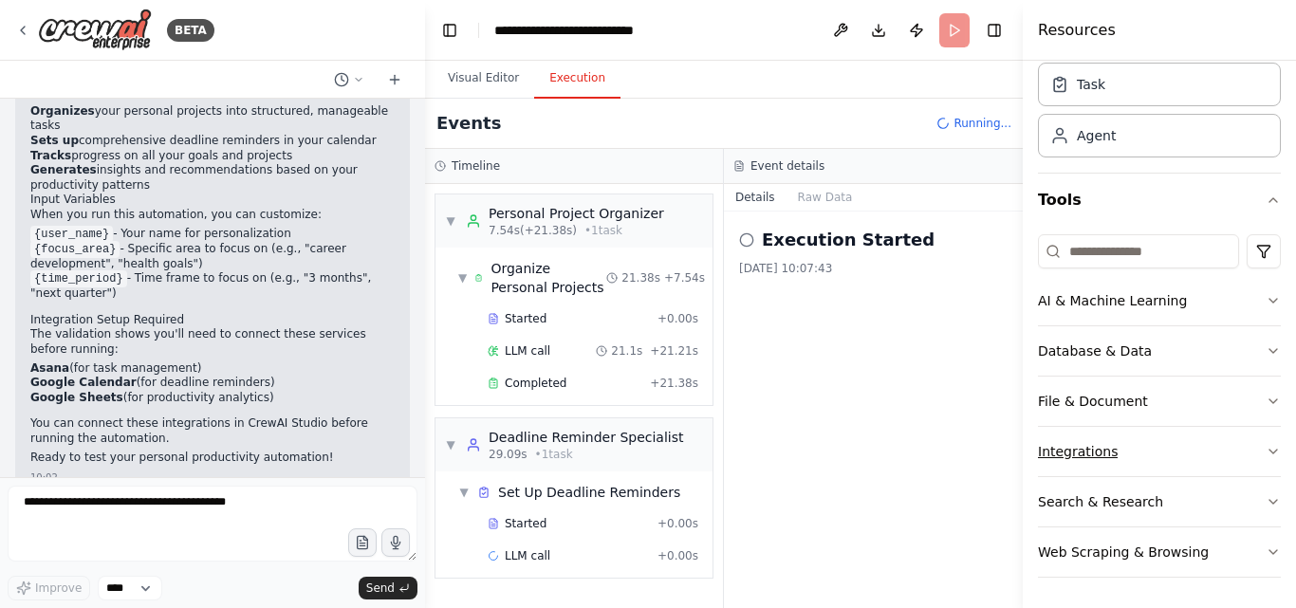
drag, startPoint x: 1128, startPoint y: 453, endPoint x: 1041, endPoint y: 438, distance: 88.6
click at [1041, 438] on button "Integrations" at bounding box center [1159, 451] width 243 height 49
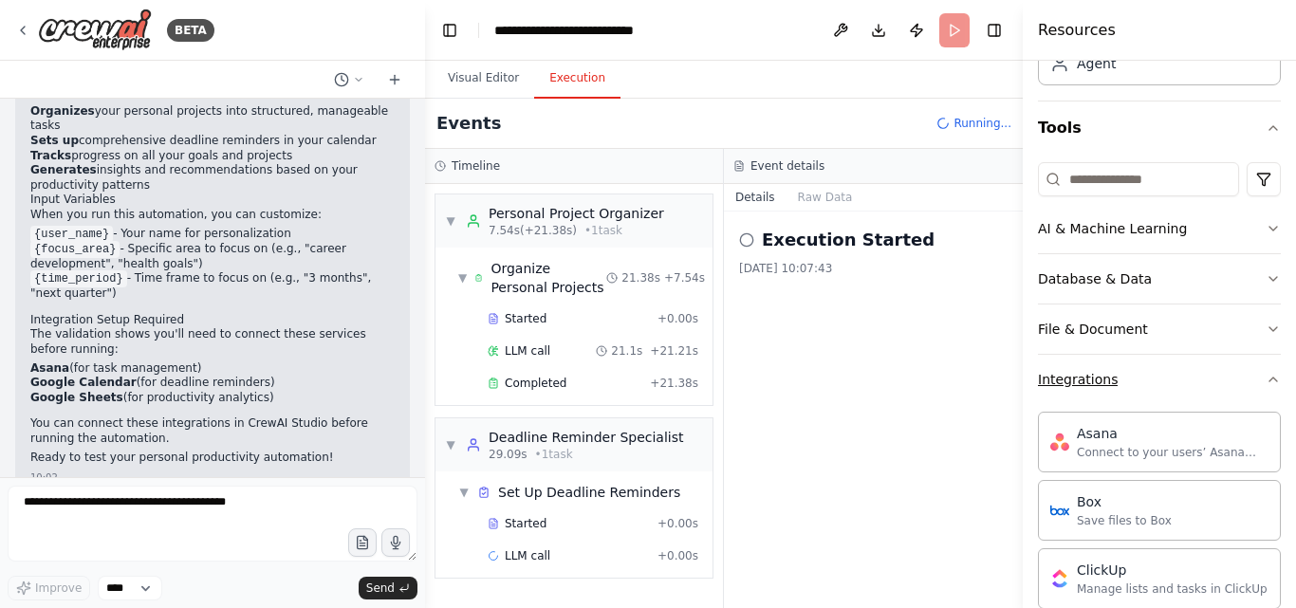
scroll to position [256, 0]
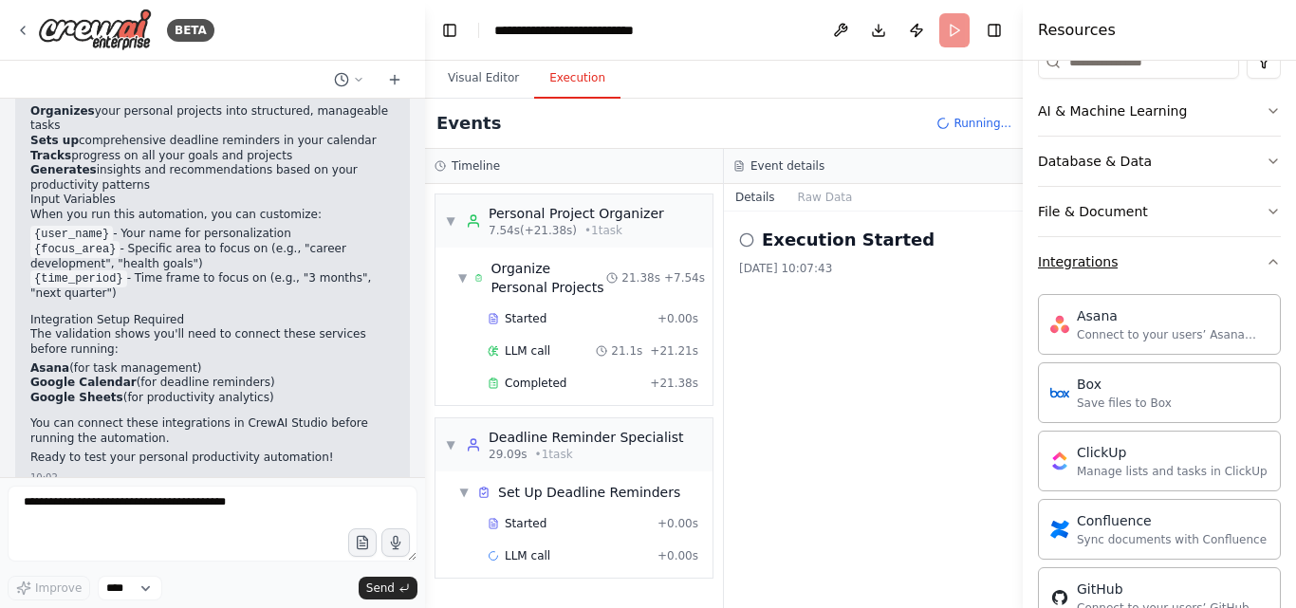
drag, startPoint x: 984, startPoint y: 255, endPoint x: 1119, endPoint y: 260, distance: 135.7
click at [1119, 260] on div "BETA Create a crew that helps organize your personal projects, sets reminders f…" at bounding box center [648, 304] width 1296 height 608
click at [1265, 264] on icon "button" at bounding box center [1272, 261] width 15 height 15
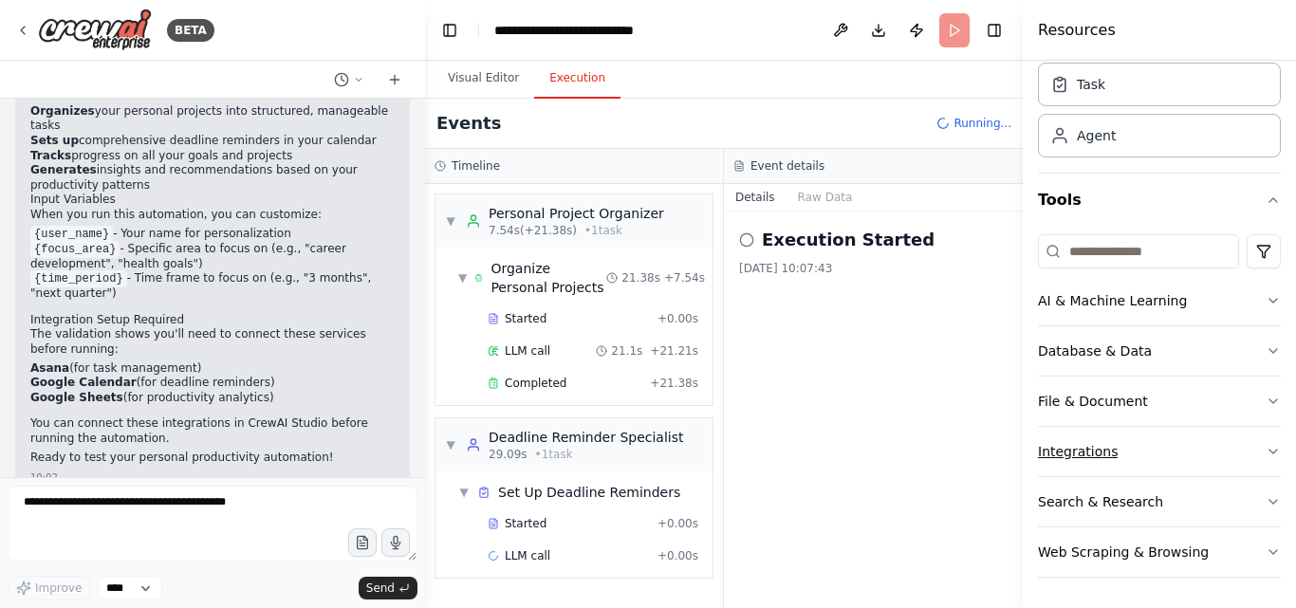
scroll to position [66, 0]
click at [1039, 171] on div "Task Agent" at bounding box center [1159, 114] width 243 height 118
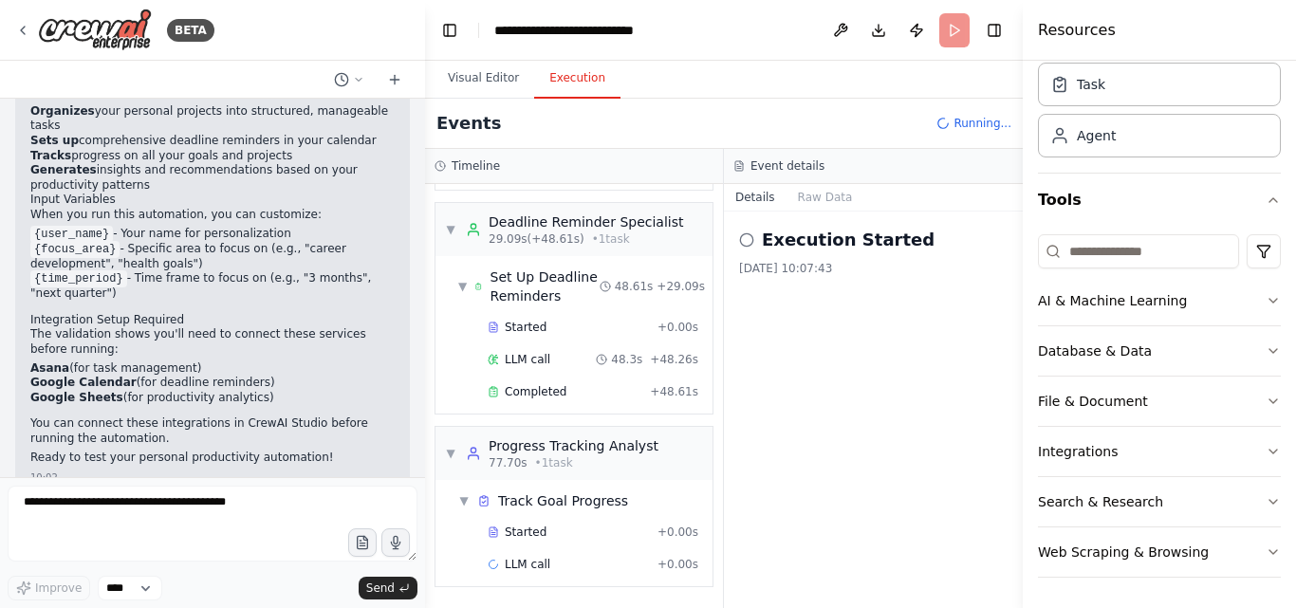
scroll to position [0, 0]
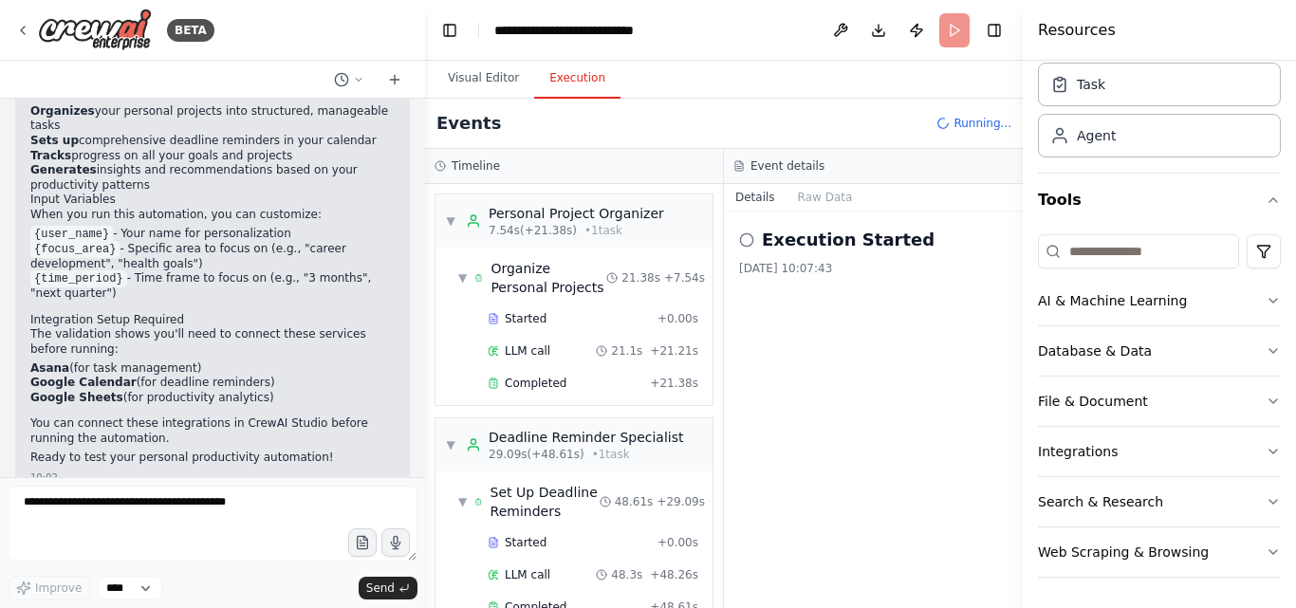
click at [743, 241] on icon at bounding box center [746, 239] width 15 height 15
click at [745, 241] on icon at bounding box center [746, 239] width 15 height 15
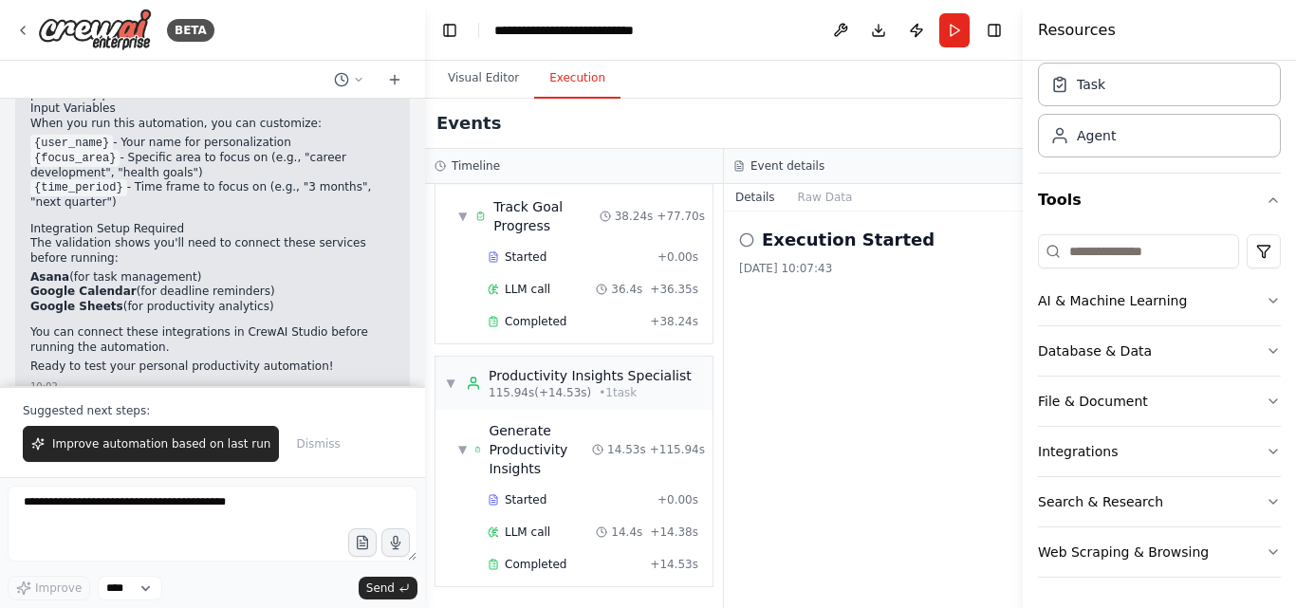
scroll to position [547, 0]
click at [1101, 80] on div "Task" at bounding box center [1091, 83] width 28 height 19
click at [1084, 136] on div "Agent" at bounding box center [1096, 134] width 39 height 19
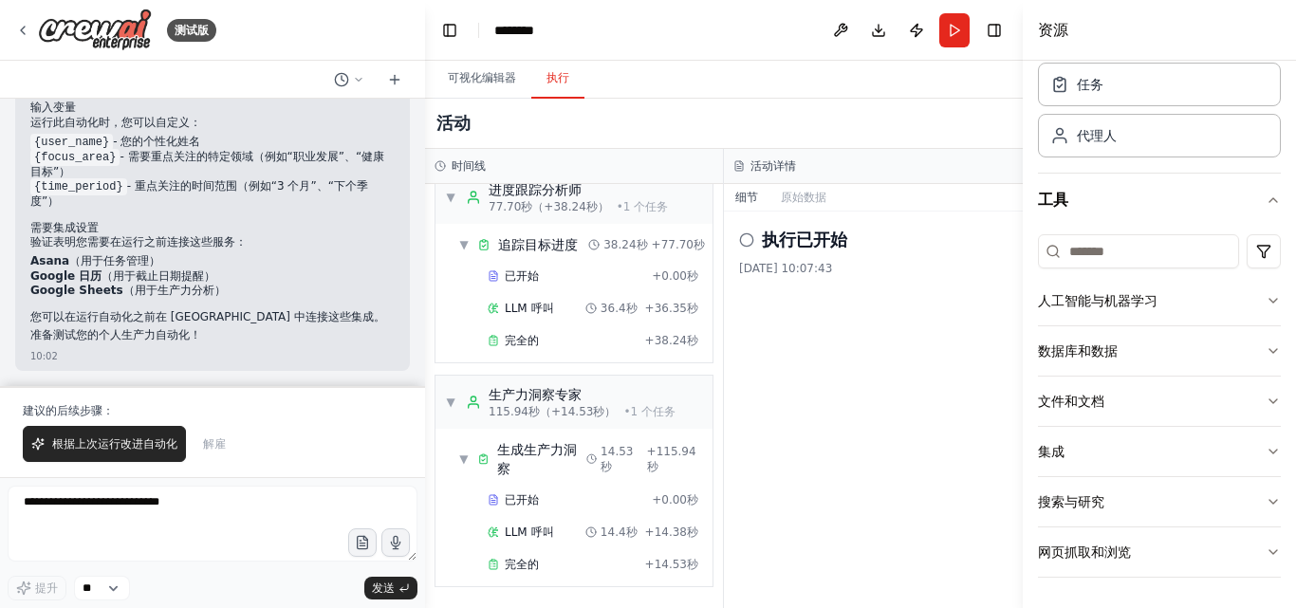
scroll to position [1442, 0]
click at [749, 246] on circle at bounding box center [746, 239] width 12 height 12
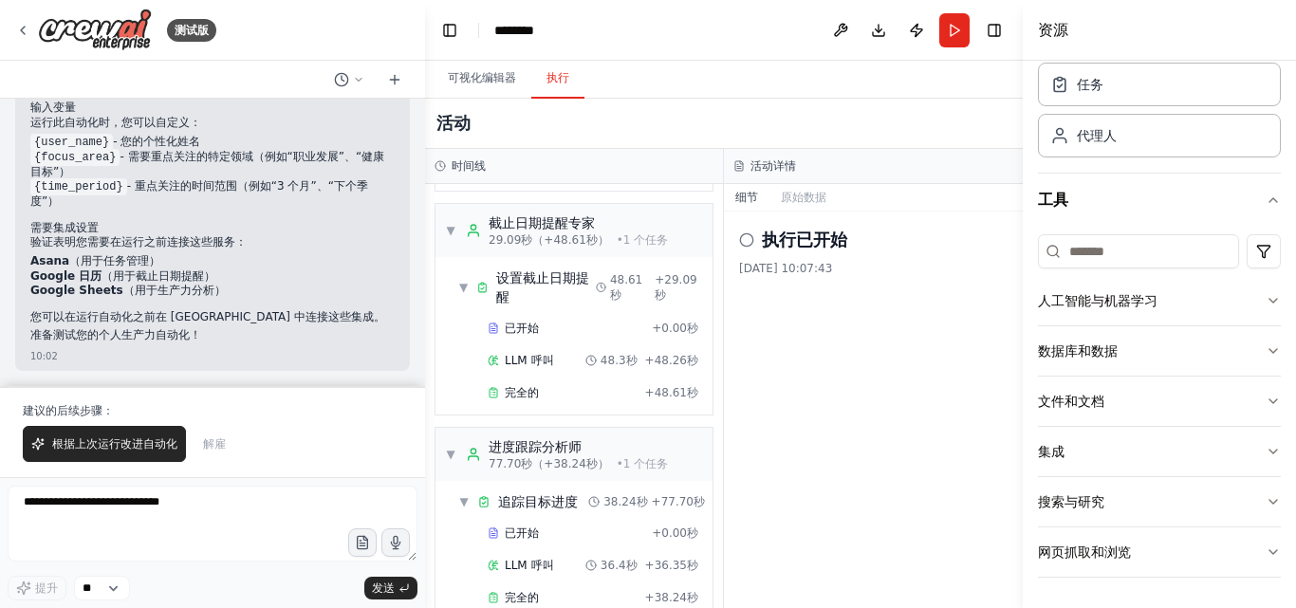
scroll to position [452, 0]
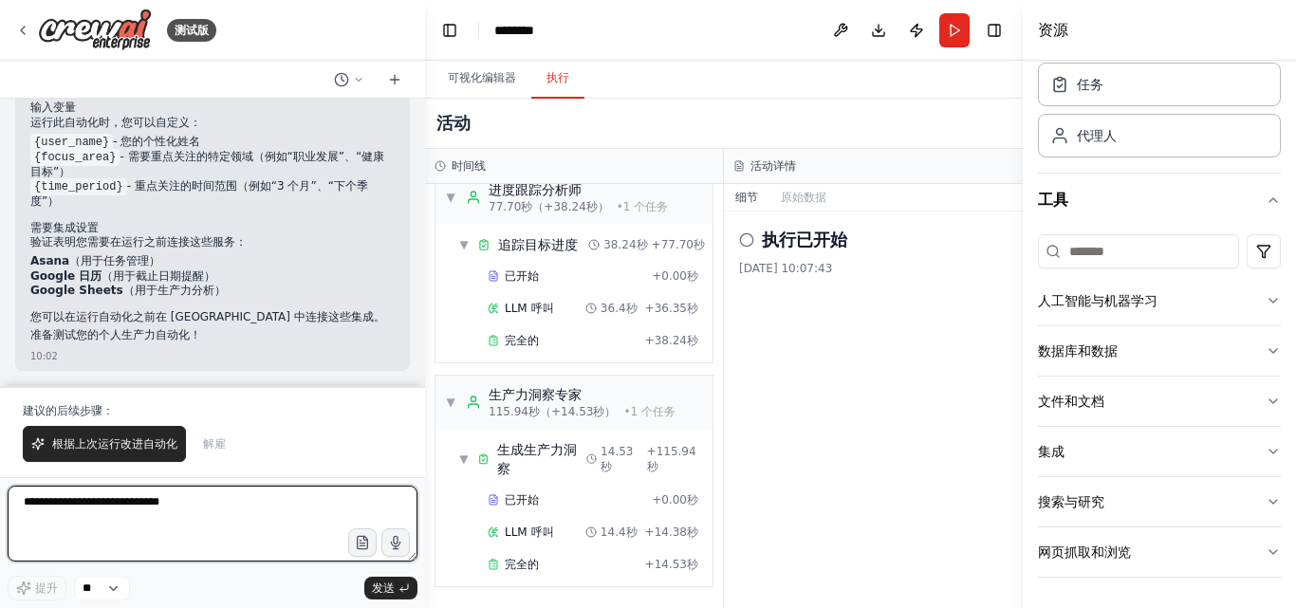
click at [211, 516] on textarea at bounding box center [213, 524] width 410 height 76
click at [248, 505] on textarea at bounding box center [213, 524] width 410 height 76
type textarea "********"
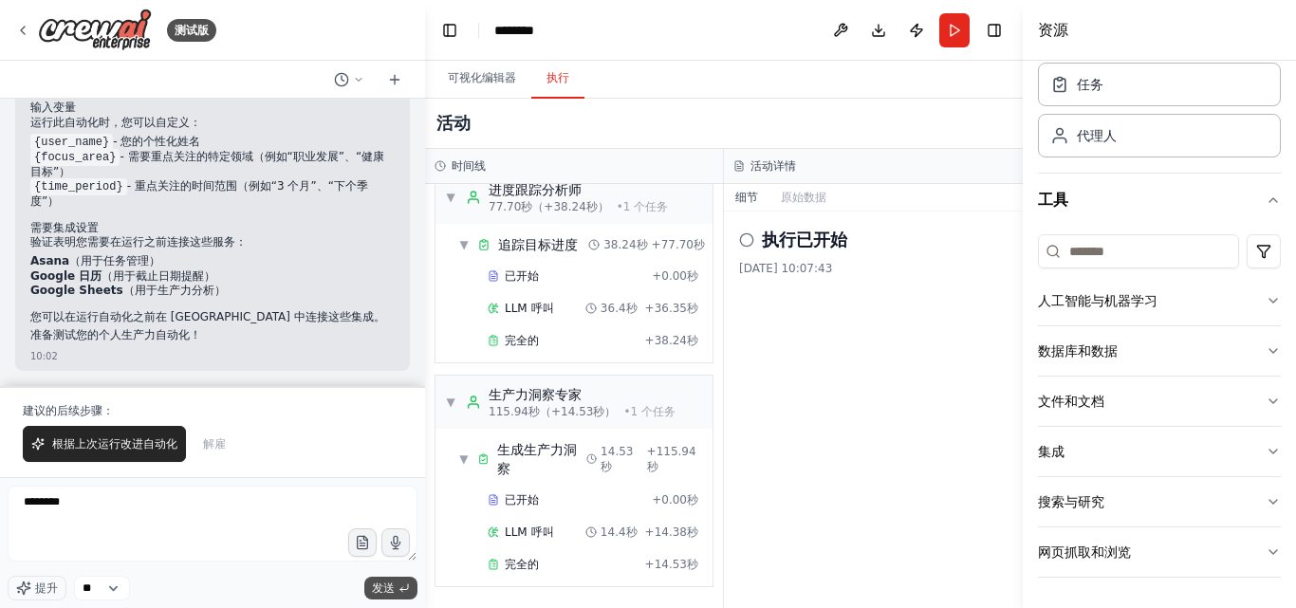
click at [409, 577] on div "提升 ** 发送" at bounding box center [213, 588] width 410 height 25
click at [395, 587] on button "发送" at bounding box center [390, 588] width 53 height 23
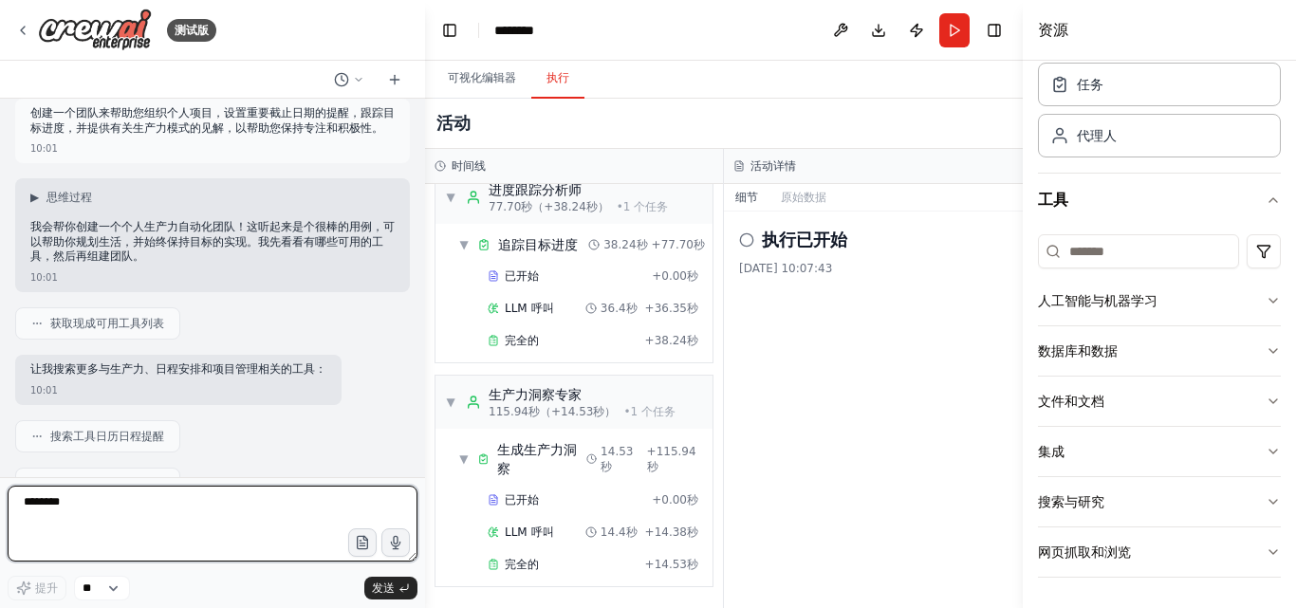
scroll to position [0, 0]
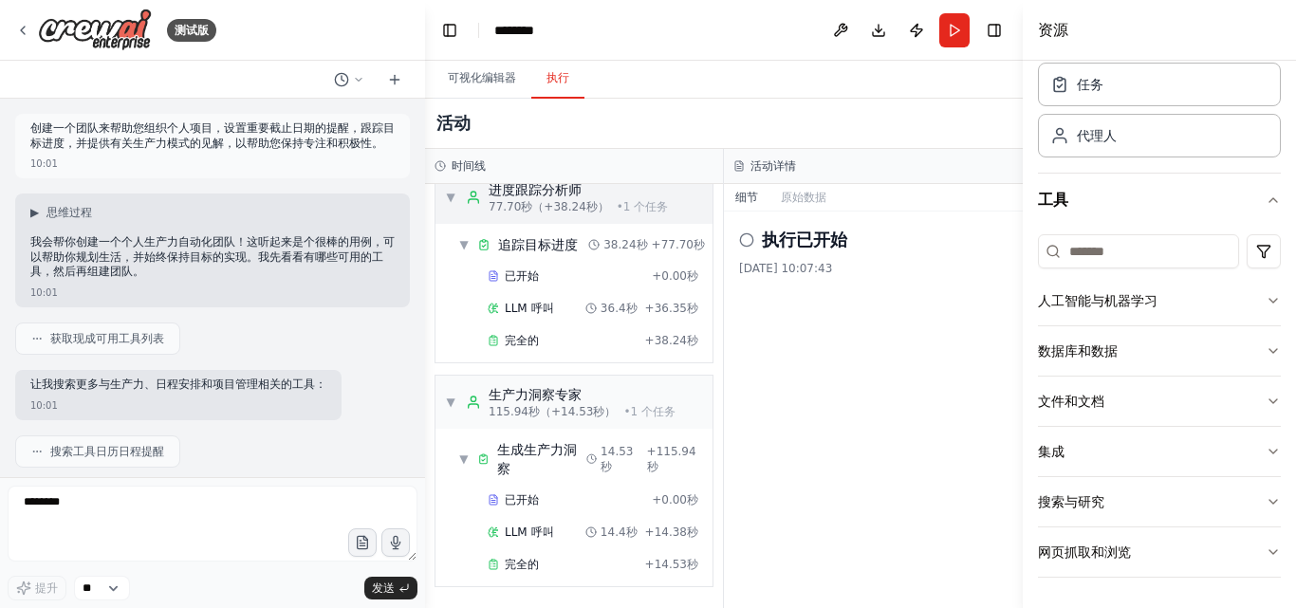
click at [452, 198] on font "▼" at bounding box center [450, 197] width 9 height 13
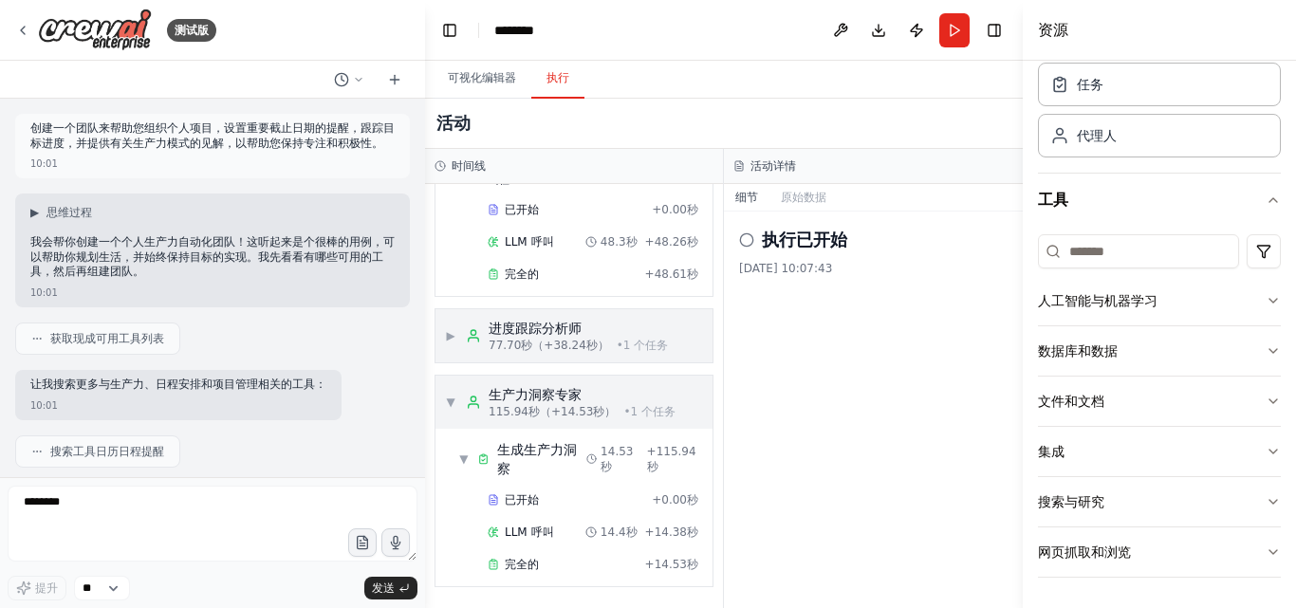
click at [453, 401] on font "▼" at bounding box center [450, 402] width 9 height 13
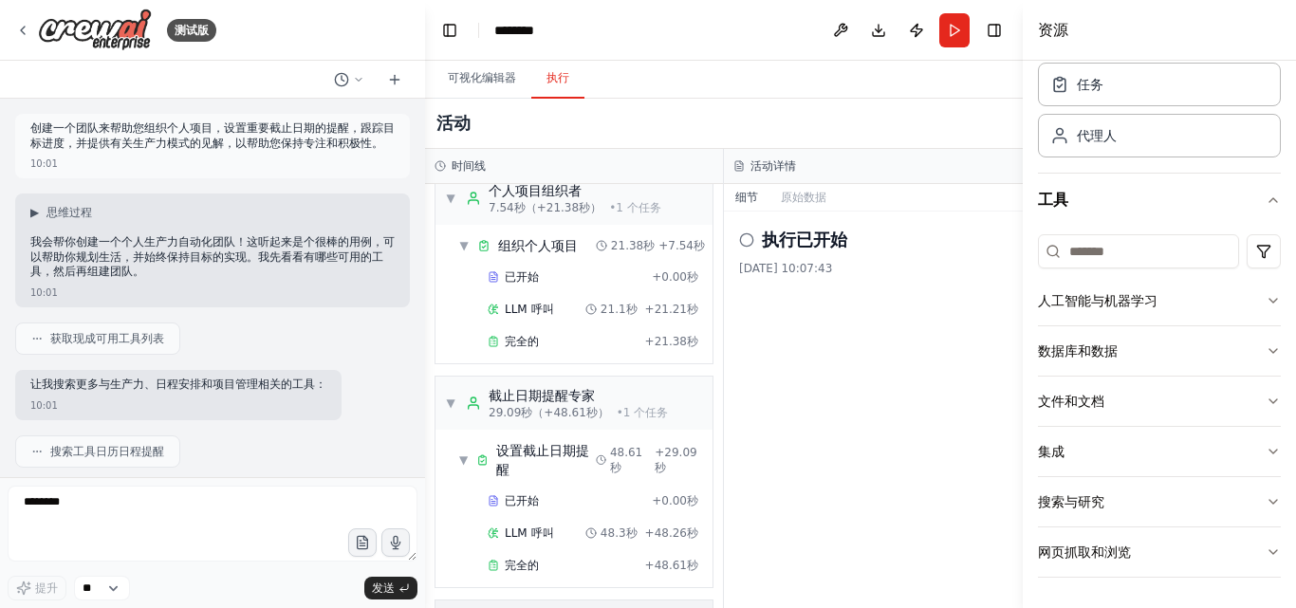
scroll to position [0, 0]
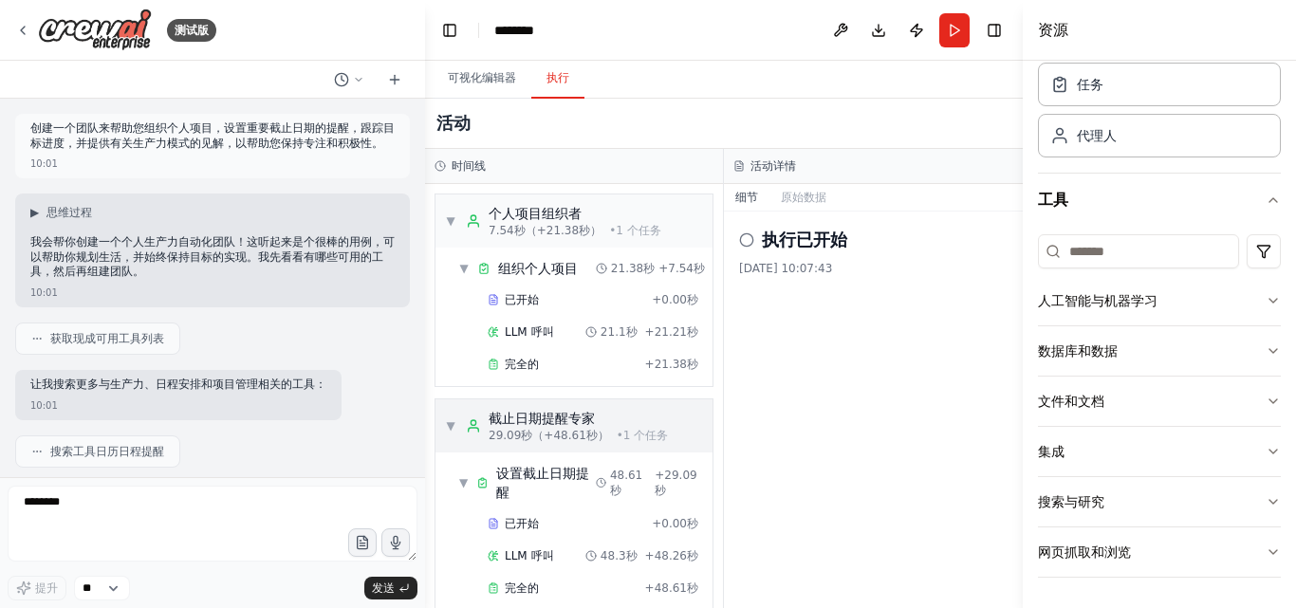
click at [453, 423] on font "▼" at bounding box center [450, 425] width 9 height 13
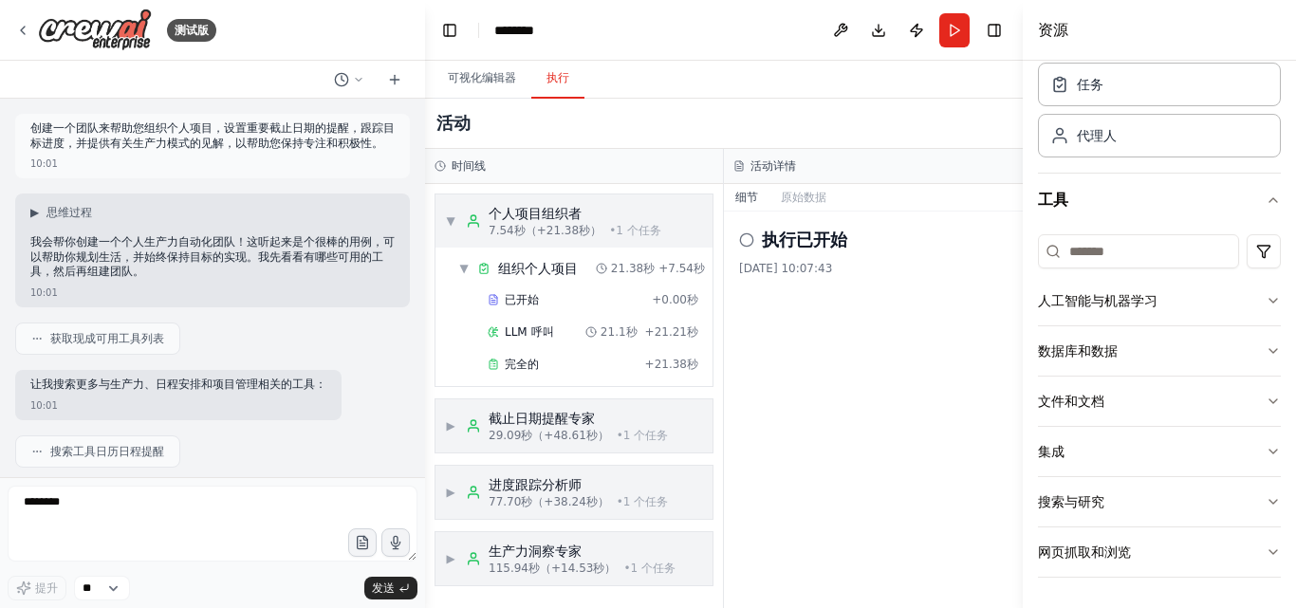
click at [452, 220] on font "▼" at bounding box center [450, 220] width 9 height 13
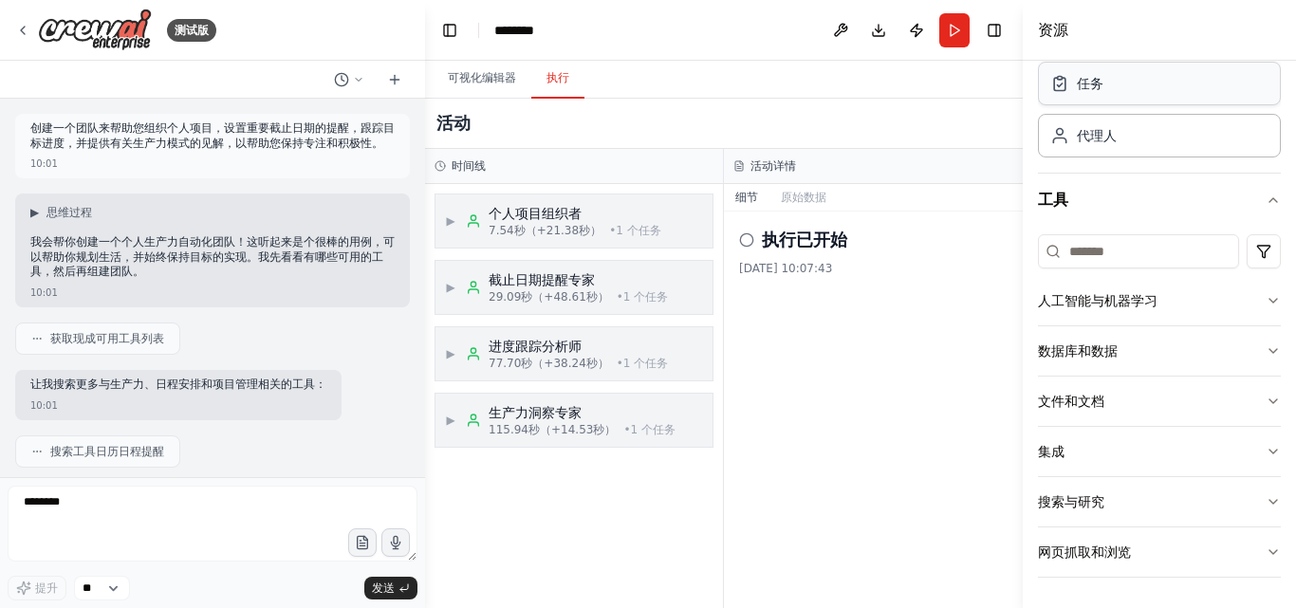
click at [1111, 83] on div "任务" at bounding box center [1159, 84] width 243 height 44
click at [744, 248] on div "执行已开始" at bounding box center [873, 240] width 268 height 27
click at [747, 197] on font "细节" at bounding box center [746, 197] width 23 height 13
click at [752, 195] on font "细节" at bounding box center [746, 197] width 23 height 13
click at [811, 200] on font "原始数据" at bounding box center [804, 197] width 46 height 13
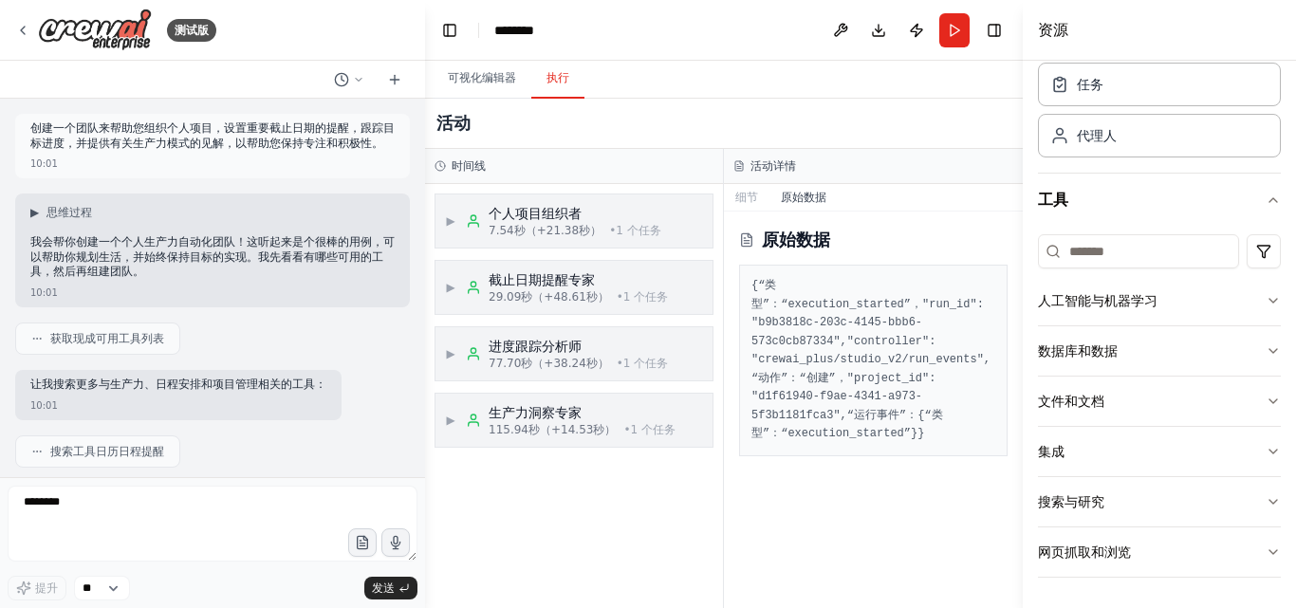
click at [847, 385] on font "“动作”：“创建”，" at bounding box center [799, 378] width 96 height 13
click at [741, 197] on font "细节" at bounding box center [746, 197] width 23 height 13
